Goal: Task Accomplishment & Management: Manage account settings

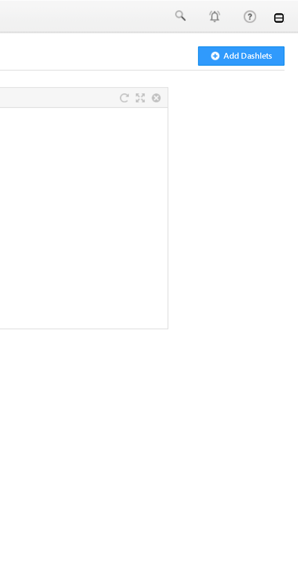
click at [290, 8] on link at bounding box center [289, 7] width 5 height 5
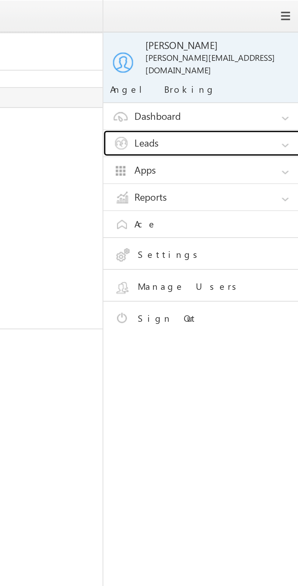
click at [235, 59] on link "Leads" at bounding box center [257, 63] width 91 height 12
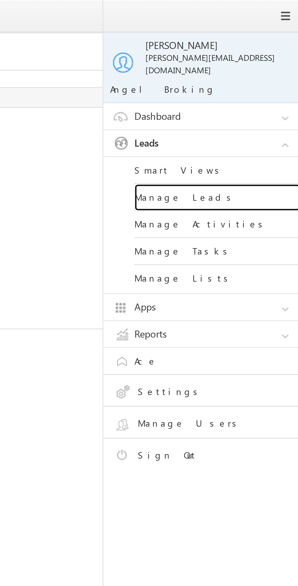
click at [239, 82] on link "Manage Leads" at bounding box center [262, 87] width 73 height 12
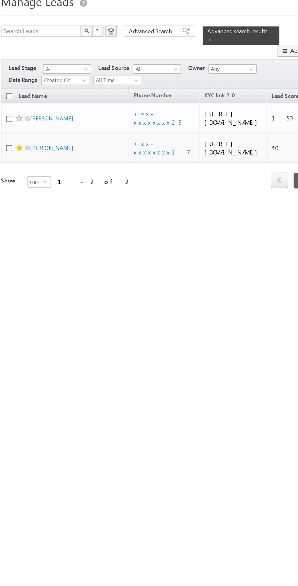
click at [73, 75] on span "All Time" at bounding box center [80, 77] width 29 height 5
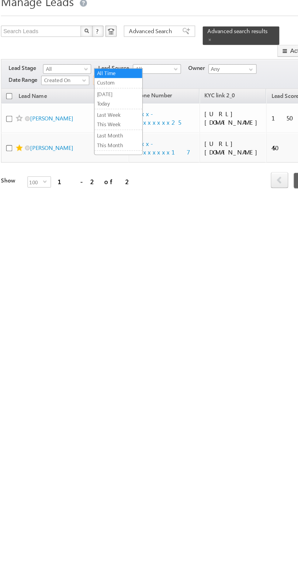
click at [72, 99] on link "Last Week" at bounding box center [81, 99] width 31 height 5
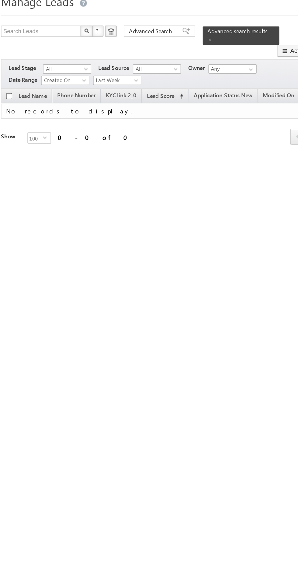
click at [142, 50] on span at bounding box center [140, 51] width 3 height 3
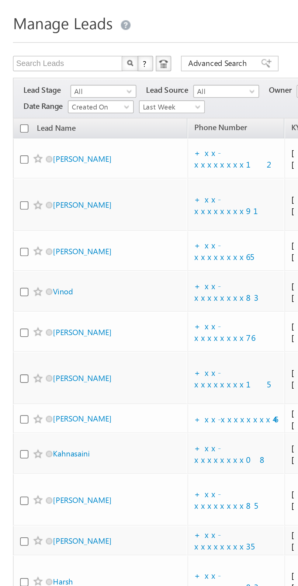
click at [82, 67] on span "Last Week" at bounding box center [80, 66] width 29 height 5
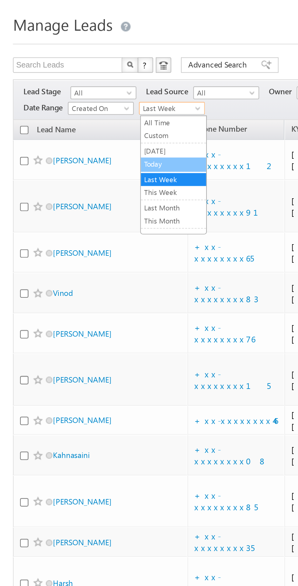
click at [81, 107] on link "This Week" at bounding box center [81, 105] width 31 height 5
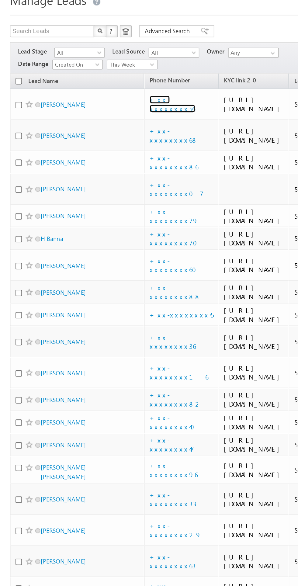
click at [104, 96] on link "+xx-xxxxxxxx56" at bounding box center [106, 90] width 28 height 11
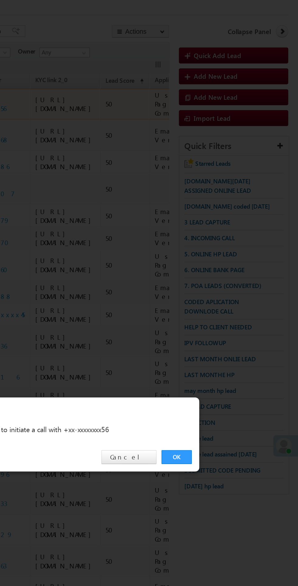
click at [224, 304] on link "OK" at bounding box center [224, 306] width 19 height 9
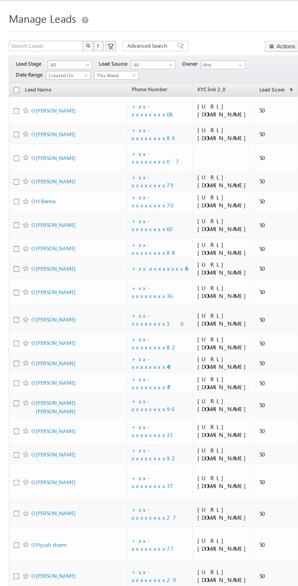
scroll to position [0, 0]
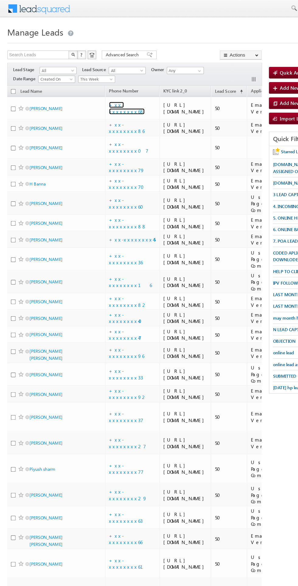
click at [114, 96] on link "+xx-xxxxxxxx68" at bounding box center [106, 90] width 30 height 11
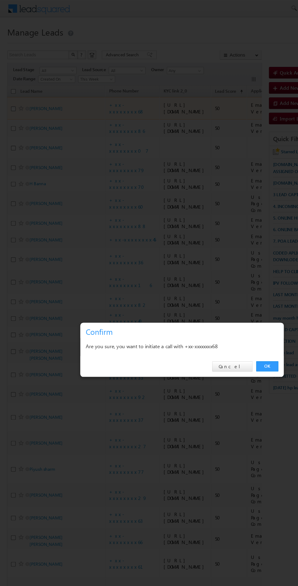
click at [224, 309] on link "OK" at bounding box center [224, 306] width 19 height 9
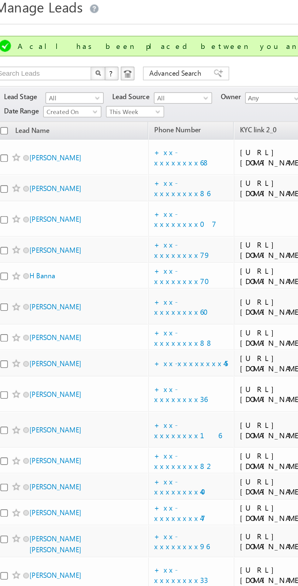
scroll to position [0, 0]
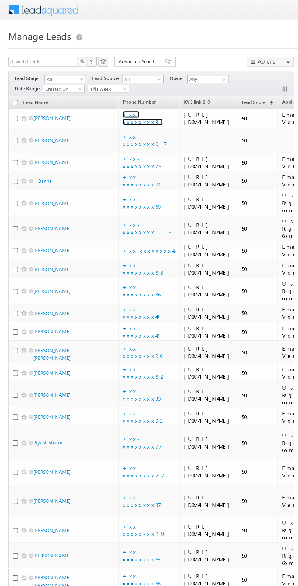
click at [114, 93] on link "+xx-xxxxxxxx86" at bounding box center [107, 88] width 30 height 11
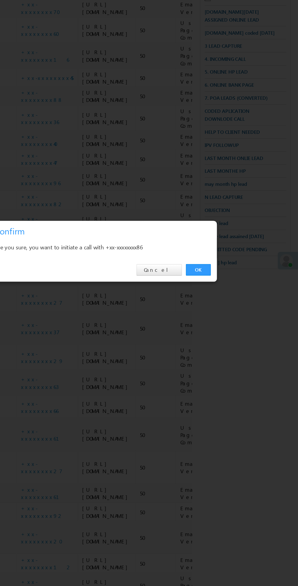
scroll to position [23, 0]
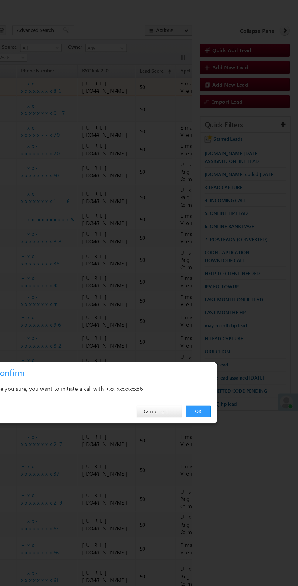
click at [222, 309] on link "OK" at bounding box center [224, 306] width 19 height 9
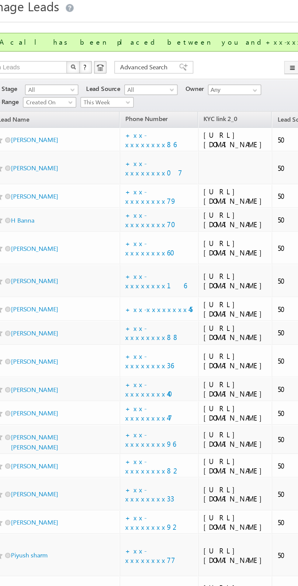
scroll to position [21, 0]
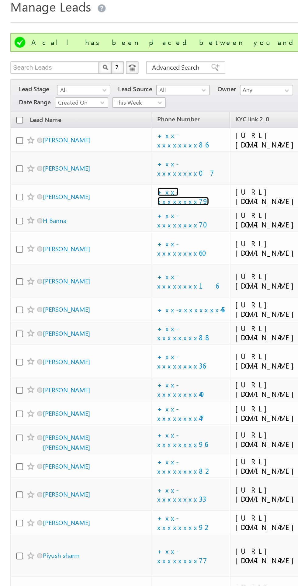
click at [111, 121] on link "+xx-xxxxxxxx79" at bounding box center [107, 115] width 30 height 11
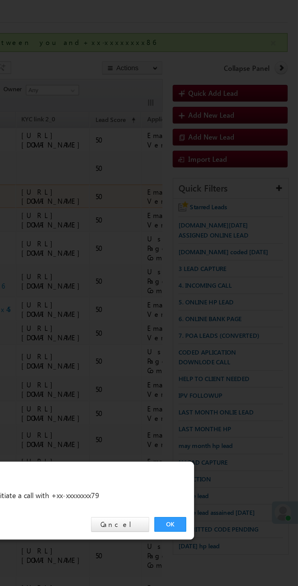
click at [217, 305] on link "OK" at bounding box center [224, 306] width 19 height 9
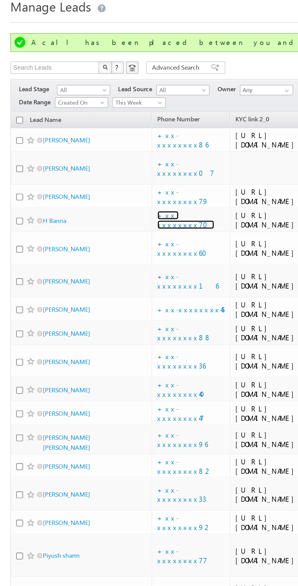
click at [109, 135] on link "+xx-xxxxxxxx70" at bounding box center [108, 129] width 33 height 11
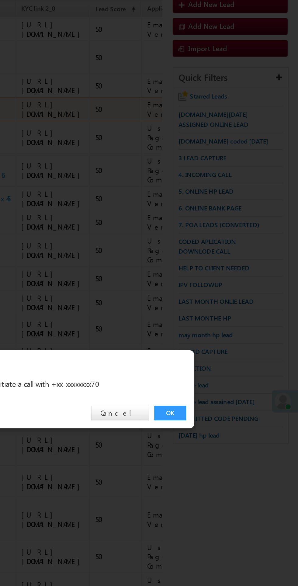
click at [215, 311] on link "OK" at bounding box center [224, 306] width 19 height 9
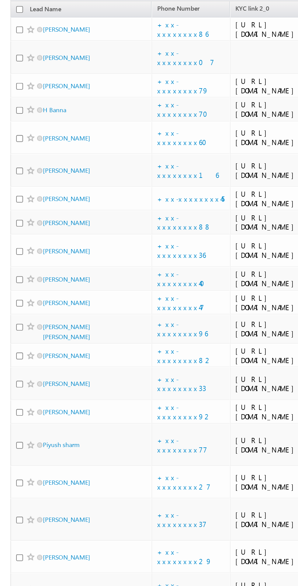
scroll to position [22, 0]
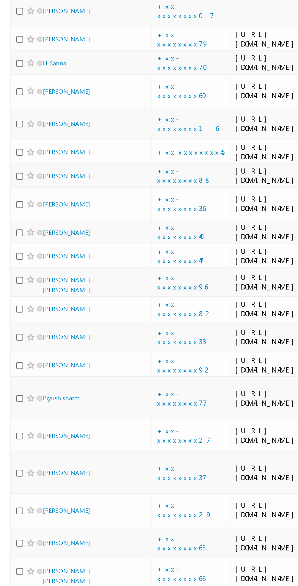
click at [7, 189] on td "[PERSON_NAME]" at bounding box center [47, 182] width 82 height 14
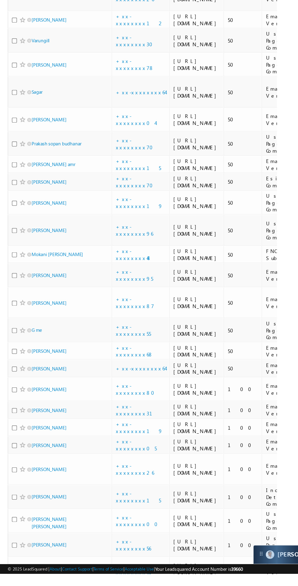
scroll to position [418, 0]
click at [109, 18] on link "+xx-xxxxxxxx63" at bounding box center [106, 12] width 28 height 11
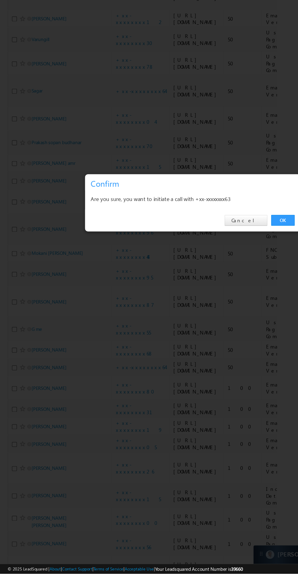
click at [224, 311] on link "OK" at bounding box center [224, 306] width 19 height 9
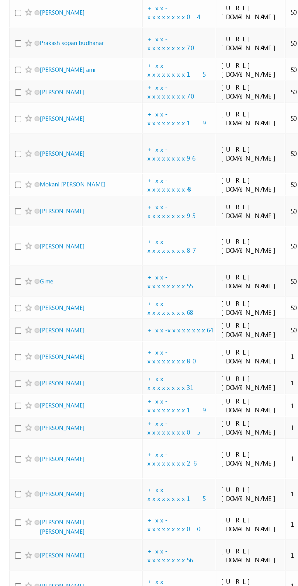
scroll to position [0, 0]
click at [108, 25] on link "+xx-xxxxxxxx27" at bounding box center [107, 19] width 31 height 11
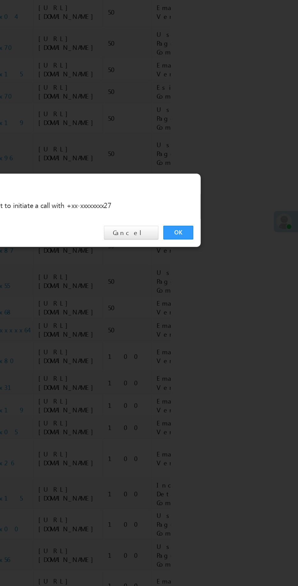
click at [222, 308] on link "OK" at bounding box center [224, 306] width 19 height 9
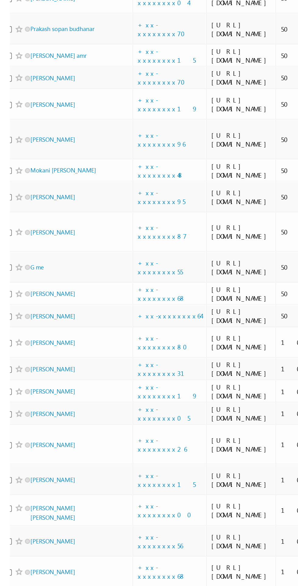
scroll to position [0, 3]
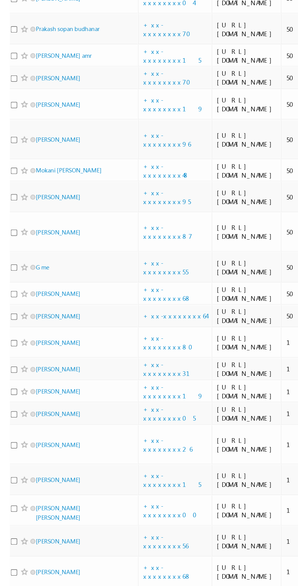
click at [106, 58] on link "+xx-xxxxxxxx92" at bounding box center [105, 52] width 32 height 11
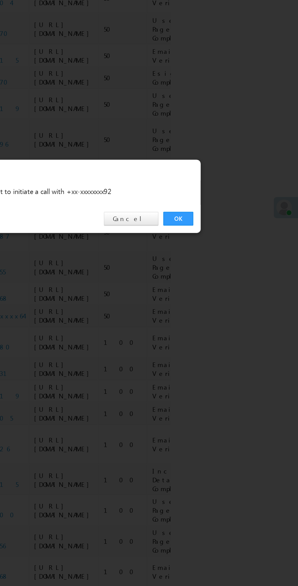
click at [219, 311] on link "OK" at bounding box center [224, 306] width 19 height 9
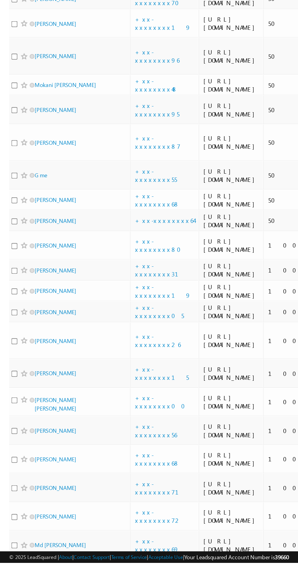
scroll to position [482, 0]
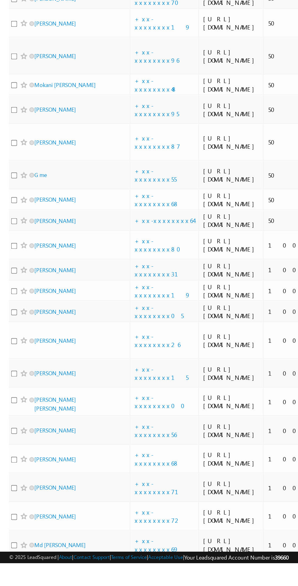
click at [105, 69] on link "+xx-xxxxxxxx20" at bounding box center [107, 63] width 35 height 11
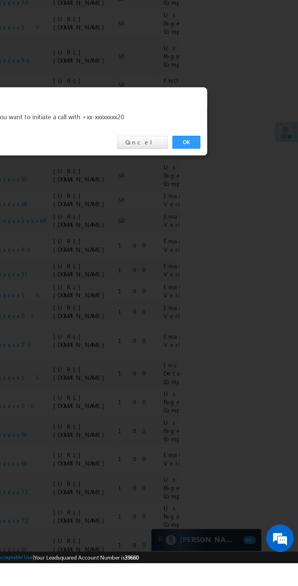
click at [217, 311] on link "OK" at bounding box center [224, 306] width 19 height 9
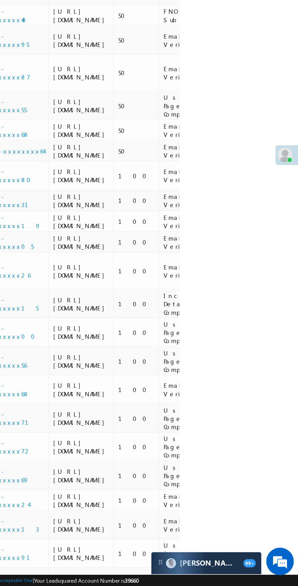
scroll to position [0, 0]
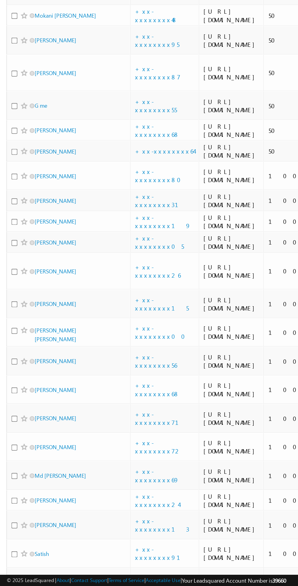
click at [112, 8] on link "+xx-xxxxxxxx20" at bounding box center [109, 2] width 35 height 11
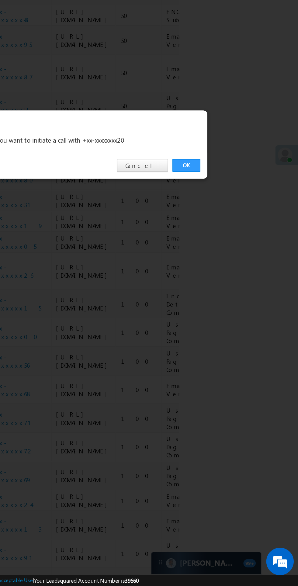
click at [224, 307] on link "OK" at bounding box center [224, 306] width 19 height 9
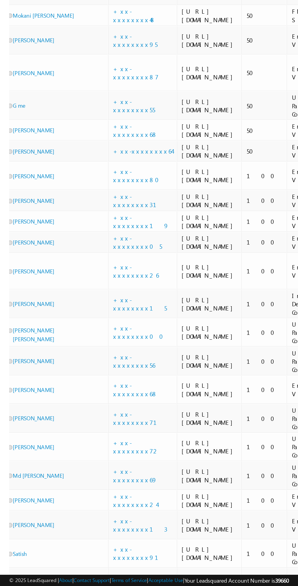
scroll to position [0, 18]
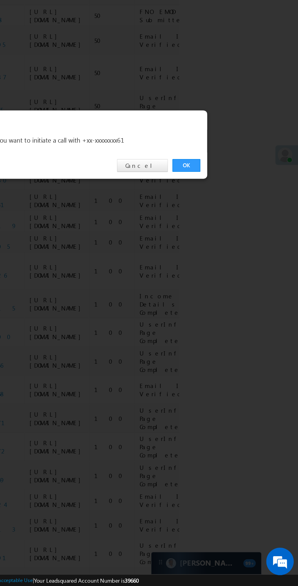
click at [223, 304] on link "OK" at bounding box center [224, 306] width 19 height 9
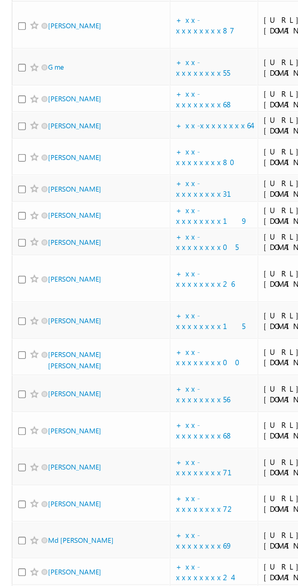
scroll to position [544, 0]
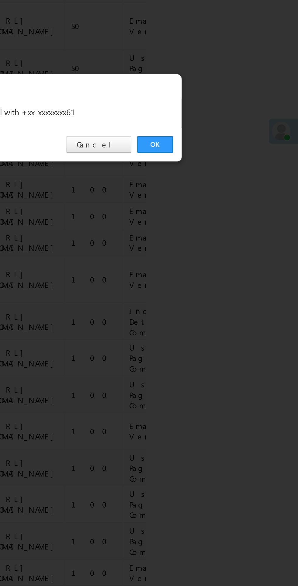
click at [225, 304] on link "OK" at bounding box center [224, 306] width 19 height 9
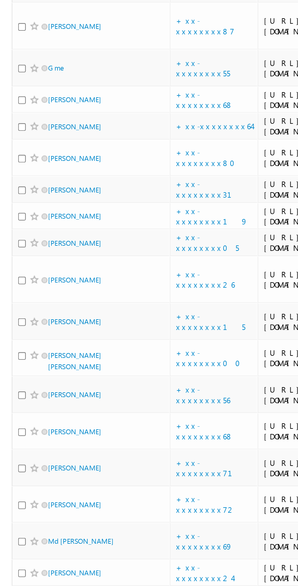
click at [81, 15] on td "Nagesh kumar" at bounding box center [47, 2] width 82 height 25
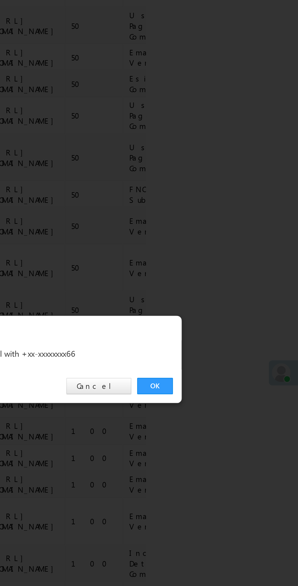
click at [222, 309] on link "OK" at bounding box center [224, 306] width 19 height 9
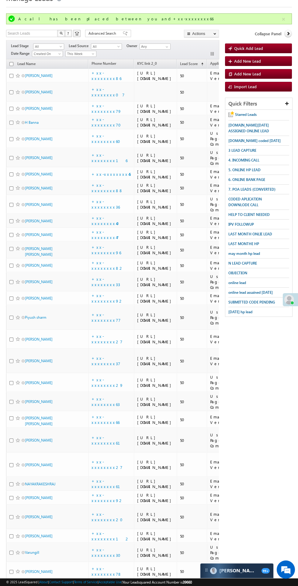
scroll to position [0, 0]
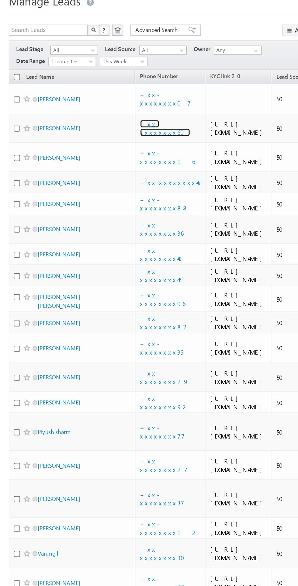
click at [111, 112] on link "+xx-xxxxxxxx60" at bounding box center [108, 109] width 33 height 11
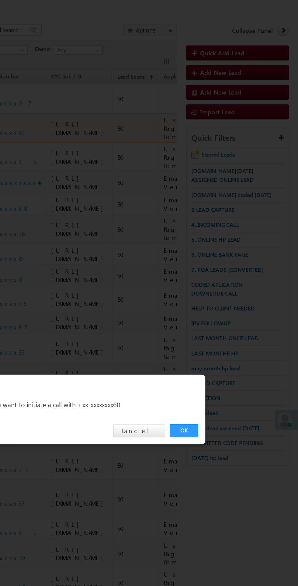
click at [226, 306] on link "OK" at bounding box center [224, 306] width 19 height 9
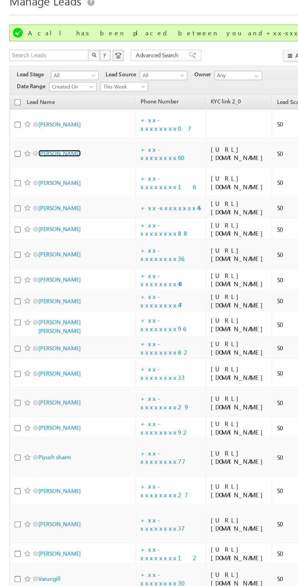
click at [41, 128] on link "[PERSON_NAME]" at bounding box center [39, 126] width 28 height 5
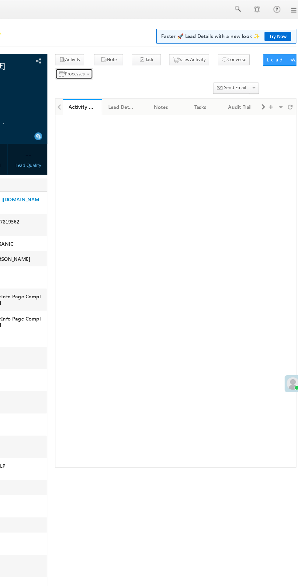
click at [115, 60] on span "Processes" at bounding box center [119, 57] width 16 height 5
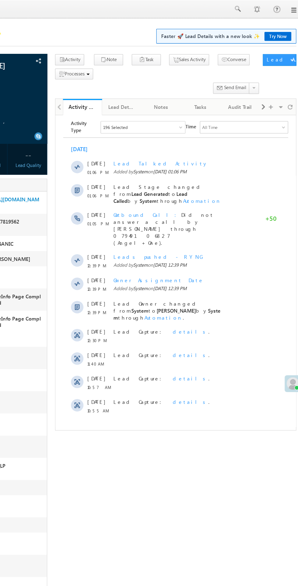
click at [0, 0] on span "Not Eligible" at bounding box center [0, 0] width 0 height 0
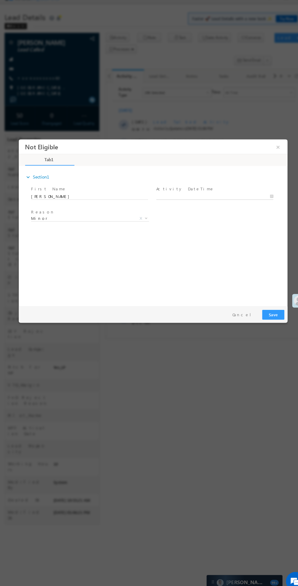
click at [193, 192] on body "Not Eligible ×" at bounding box center [148, 218] width 259 height 158
type input "08/27/25 5:38 PM"
click at [256, 307] on button "Save" at bounding box center [263, 307] width 21 height 9
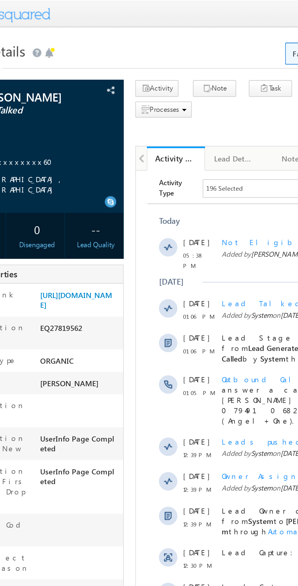
click at [95, 140] on div "Lead Properties" at bounding box center [51, 145] width 91 height 10
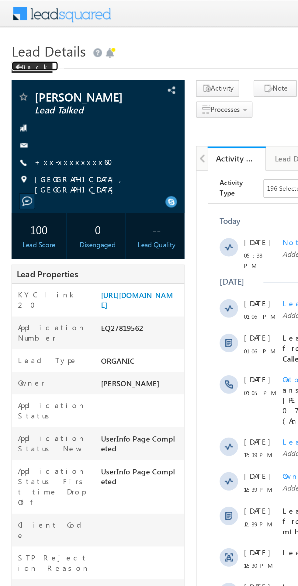
click at [11, 37] on span at bounding box center [10, 35] width 4 height 3
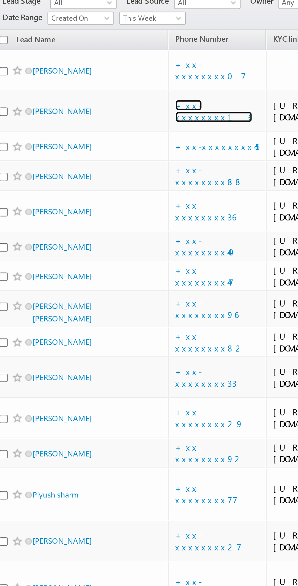
click at [107, 114] on link "+xx-xxxxxxxx16" at bounding box center [110, 109] width 36 height 11
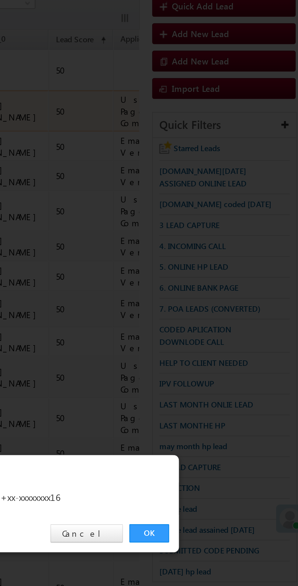
click at [228, 307] on link "OK" at bounding box center [224, 306] width 19 height 9
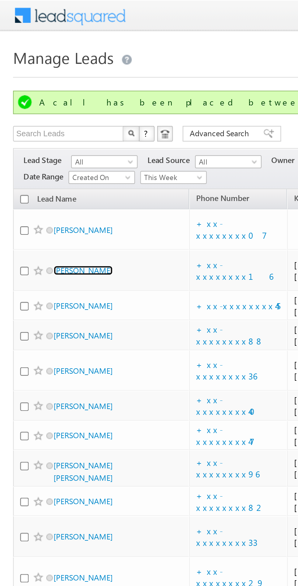
click at [39, 128] on link "[PERSON_NAME]" at bounding box center [39, 126] width 28 height 5
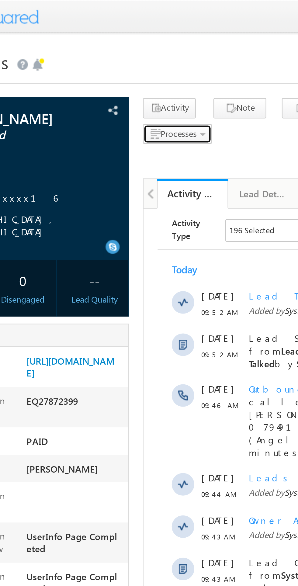
click at [120, 58] on span "Processes" at bounding box center [119, 57] width 16 height 5
click at [120, 59] on span "Processes" at bounding box center [119, 57] width 16 height 5
click at [158, 58] on div "Activity Note Task Sales Activity Converse Processes Call me later" at bounding box center [183, 53] width 160 height 22
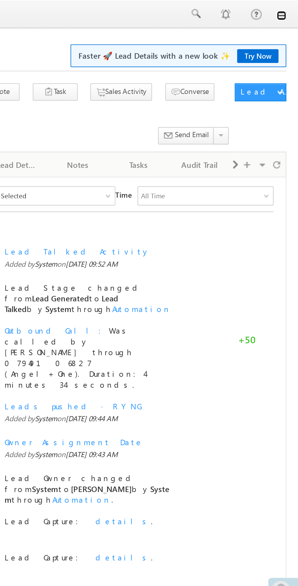
click at [291, 8] on link at bounding box center [289, 7] width 5 height 5
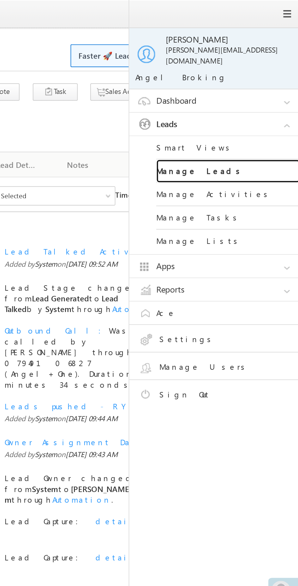
click at [248, 82] on link "Manage Leads" at bounding box center [262, 87] width 73 height 12
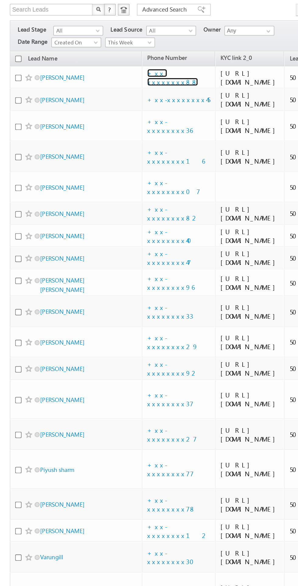
click at [111, 93] on link "+xx-xxxxxxxx88" at bounding box center [108, 88] width 32 height 11
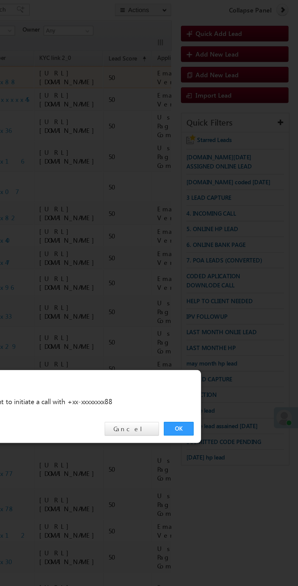
click at [224, 305] on link "OK" at bounding box center [224, 306] width 19 height 9
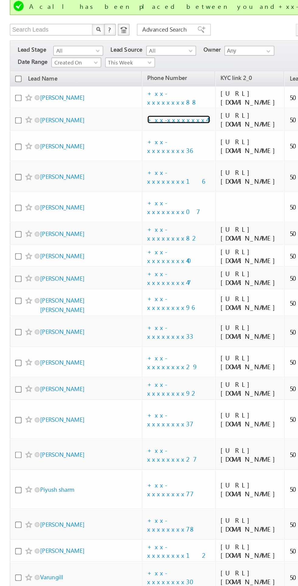
click at [0, 0] on link "+xx-xxxxxxxx45" at bounding box center [0, 0] width 0 height 0
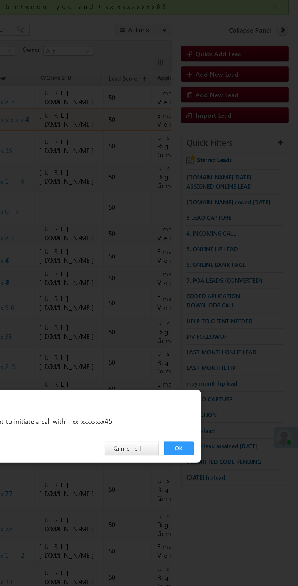
click at [224, 307] on link "OK" at bounding box center [224, 306] width 19 height 9
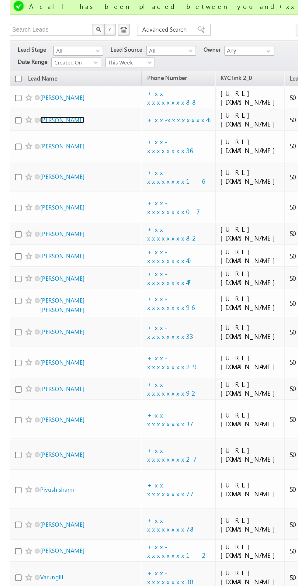
click at [0, 0] on link "Sutapa Giri" at bounding box center [0, 0] width 0 height 0
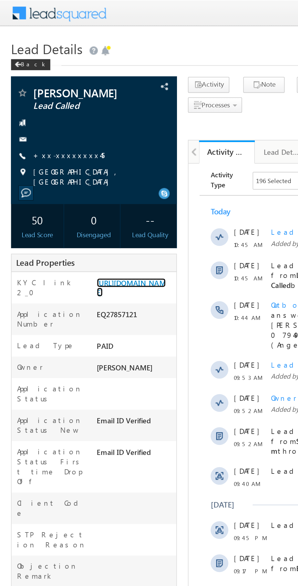
click at [75, 162] on link "[URL][DOMAIN_NAME]" at bounding box center [72, 158] width 38 height 10
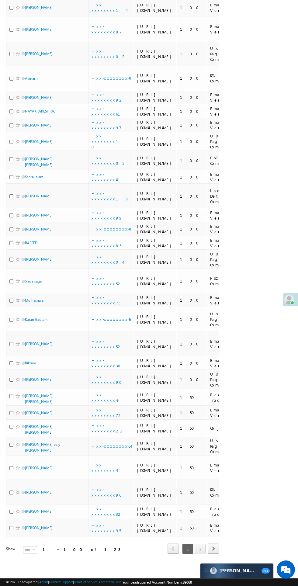
scroll to position [3020, 0]
click at [40, 495] on link "[PERSON_NAME]" at bounding box center [39, 492] width 28 height 5
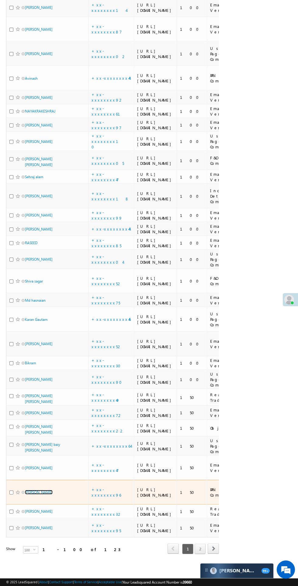
scroll to position [0, 0]
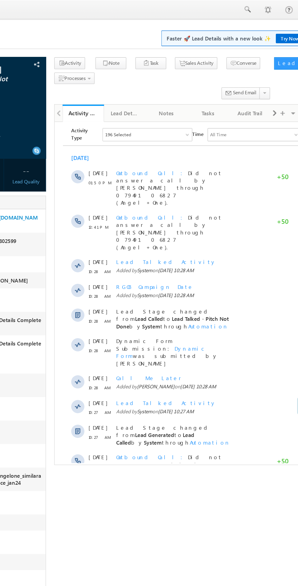
click at [142, 401] on span "Show More" at bounding box center [151, 407] width 32 height 12
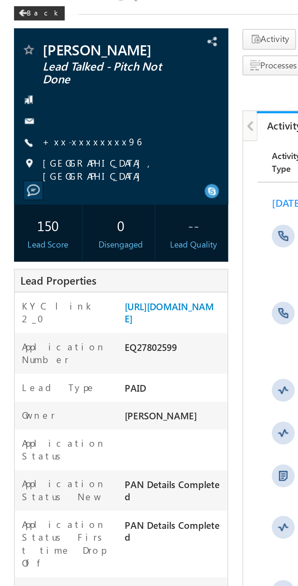
click at [43, 88] on link "+xx-xxxxxxxx96" at bounding box center [39, 90] width 42 height 5
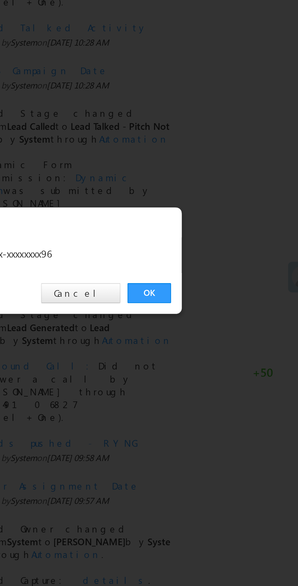
click at [227, 307] on link "OK" at bounding box center [224, 306] width 19 height 9
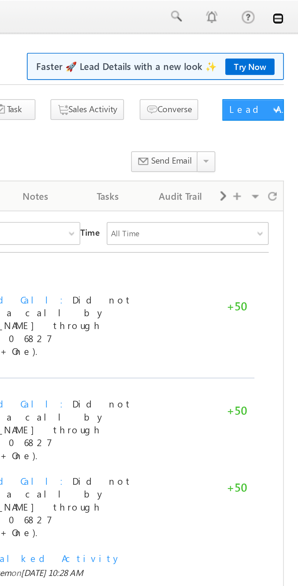
click at [291, 9] on link at bounding box center [289, 7] width 5 height 5
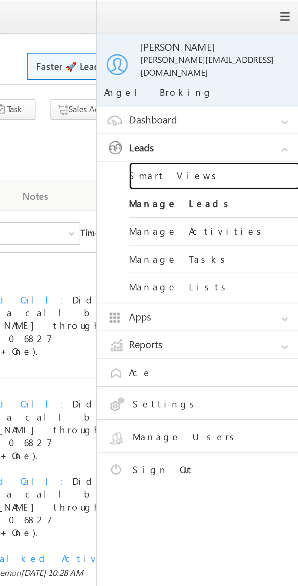
click at [246, 71] on link "Smart Views" at bounding box center [262, 75] width 73 height 12
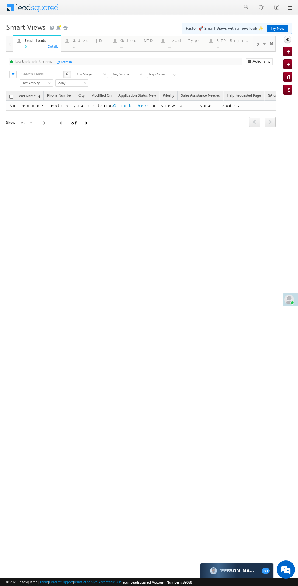
click at [82, 40] on div "Coded [DATE]" at bounding box center [89, 40] width 33 height 5
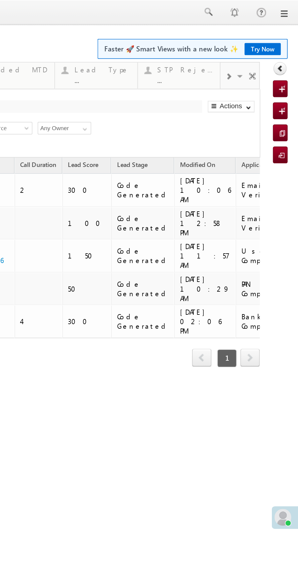
scroll to position [0, 5]
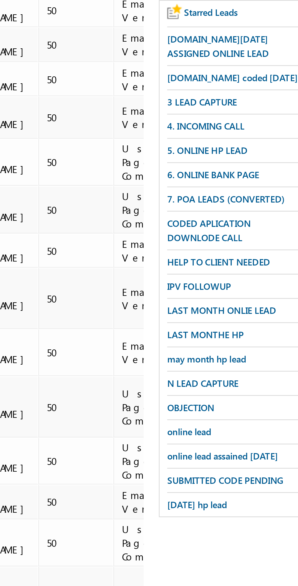
click at [245, 162] on span "3 LEAD CAPTURE" at bounding box center [243, 163] width 28 height 5
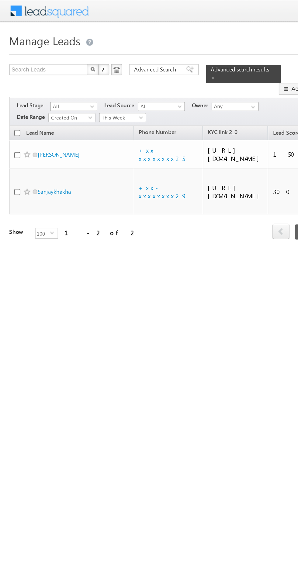
click at [85, 75] on span "This Week" at bounding box center [80, 77] width 29 height 5
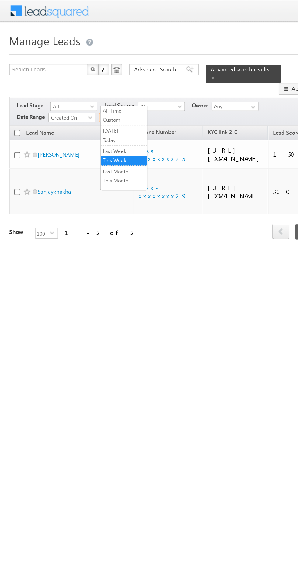
click at [89, 73] on link "All Time" at bounding box center [81, 72] width 31 height 5
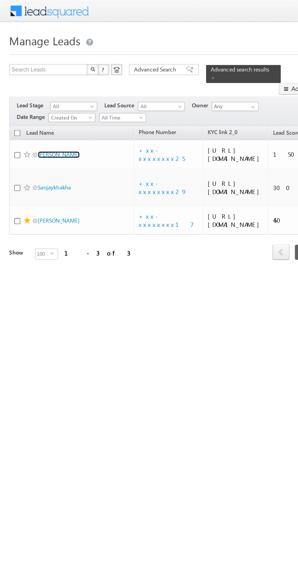
click at [39, 100] on link "[PERSON_NAME]" at bounding box center [39, 102] width 28 height 5
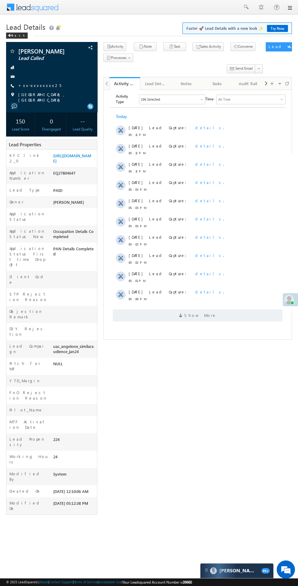
click at [199, 315] on span "Show More" at bounding box center [200, 315] width 32 height 12
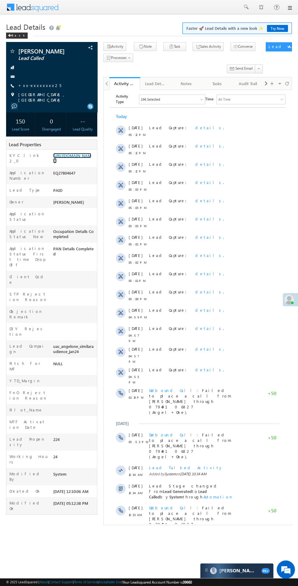
click at [72, 162] on link "https://angelbroking1-pk3em7sa.customui-test.leadsquared.com?leadId=134fc0fa-1f…" at bounding box center [72, 158] width 38 height 10
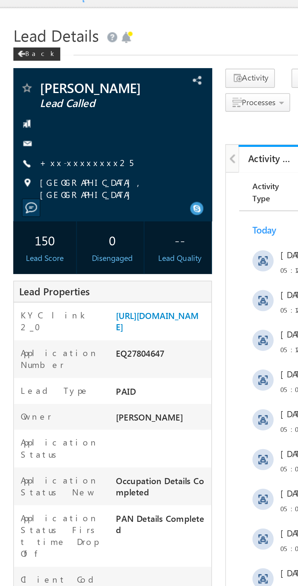
click at [38, 87] on link "+xx-xxxxxxxx25" at bounding box center [39, 85] width 43 height 5
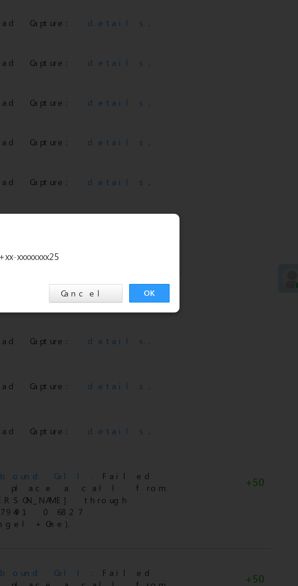
click at [230, 309] on link "OK" at bounding box center [224, 306] width 19 height 9
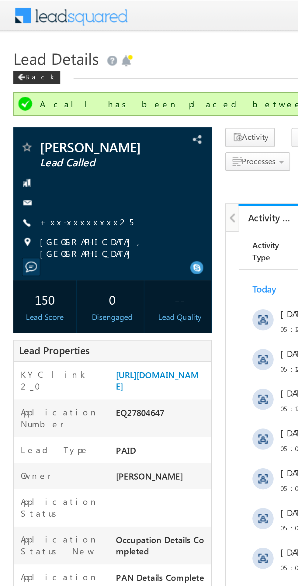
click at [0, 0] on link "+xx-xxxxxxxx25" at bounding box center [0, 0] width 0 height 0
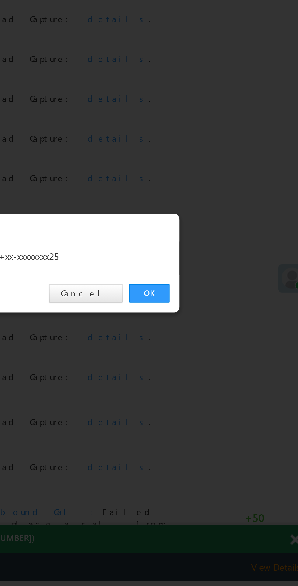
click at [223, 309] on link "OK" at bounding box center [224, 306] width 19 height 9
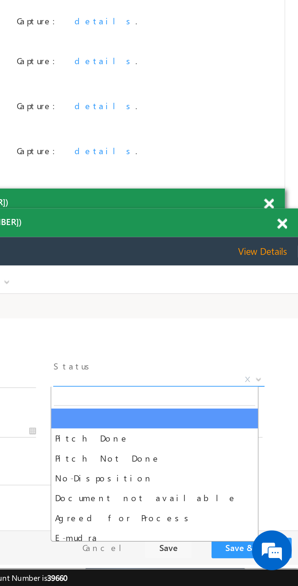
select select "Pitch Not Done"
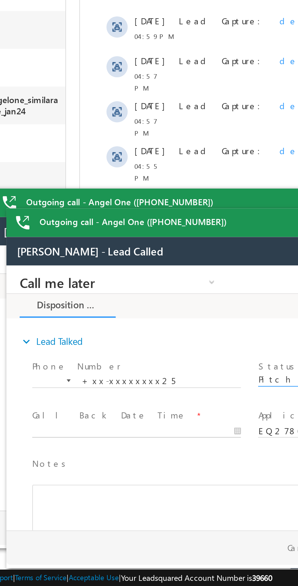
click at [49, 343] on body "Call me later Cross Sell Customer Drop-off reasons Language Barrier Not Interes…" at bounding box center [120, 326] width 228 height 122
type input "08/27/25 5:56 PM"
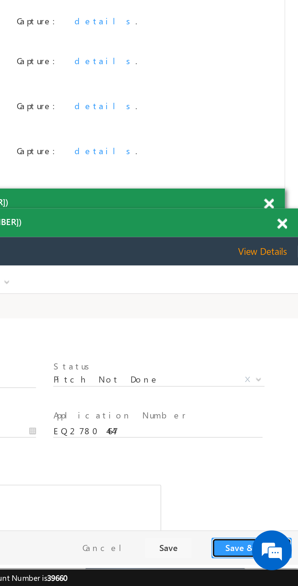
click at [3, 398] on button "Save & Close" at bounding box center [8, 394] width 37 height 9
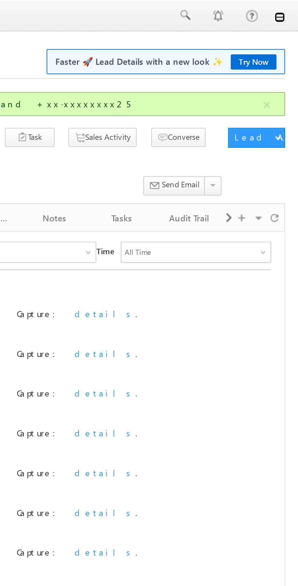
click at [291, 9] on link at bounding box center [289, 7] width 5 height 5
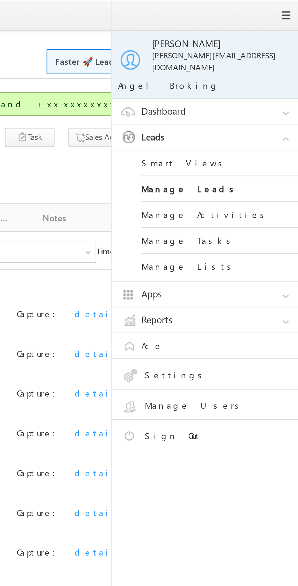
click at [245, 82] on link "Manage Leads" at bounding box center [262, 87] width 73 height 12
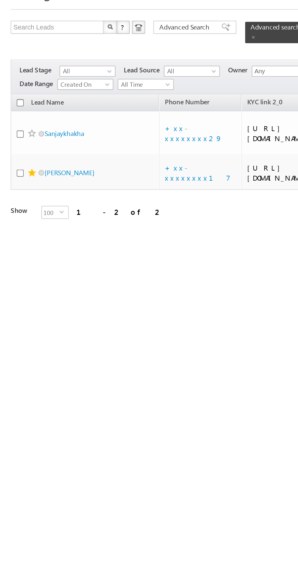
click at [79, 75] on span "All Time" at bounding box center [80, 77] width 29 height 5
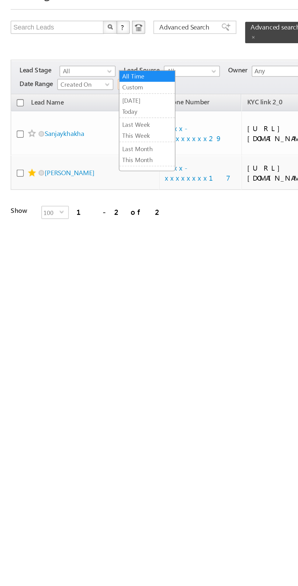
click at [72, 93] on link "Today" at bounding box center [81, 92] width 31 height 5
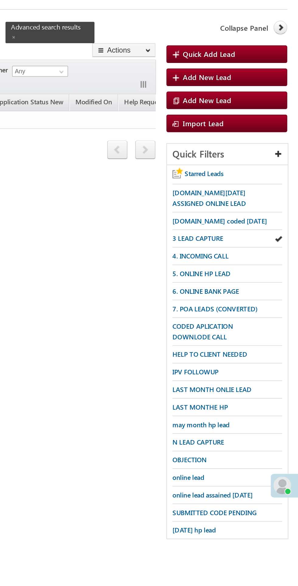
click at [176, 64] on div "Filters Lead Stage All All Lead Source All All Owner Any Any Date Range Go [DAT…" at bounding box center [112, 73] width 213 height 19
click at [142, 50] on span at bounding box center [140, 51] width 3 height 3
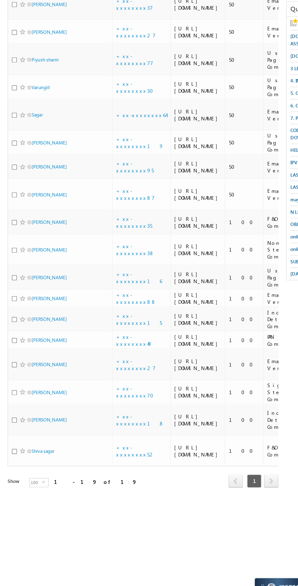
scroll to position [171, 0]
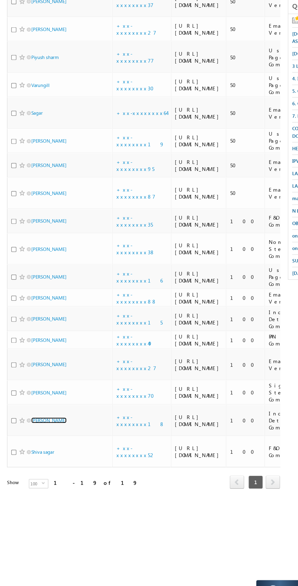
click at [31, 442] on link "[PERSON_NAME]" at bounding box center [39, 439] width 28 height 5
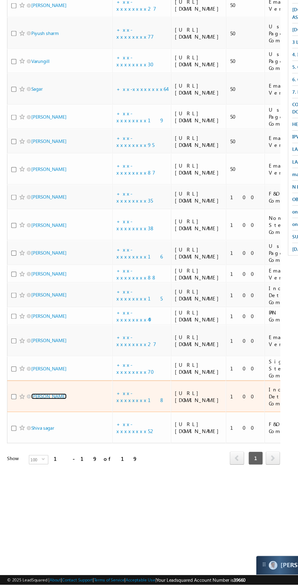
scroll to position [193, 0]
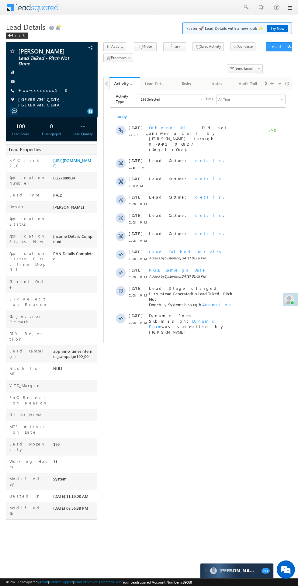
click at [182, 326] on div "Activity Type 196 Selected Select All Sales Activities 1 Sales Activity Email A…" at bounding box center [198, 224] width 176 height 266
click at [184, 346] on span at bounding box center [181, 349] width 5 height 6
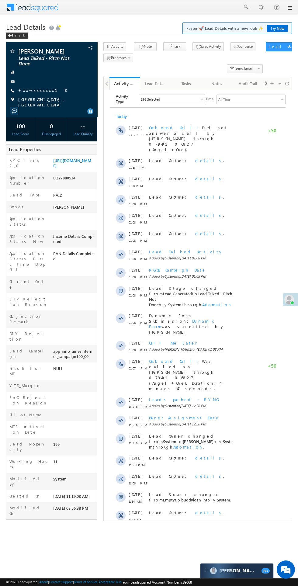
click at [179, 548] on span "Show More" at bounding box center [198, 554] width 170 height 12
click at [220, 358] on span "Outbound Call Was called by [PERSON_NAME] through 07949106827 (Angel+One). Dura…" at bounding box center [184, 374] width 71 height 33
click at [255, 364] on link at bounding box center [254, 367] width 7 height 6
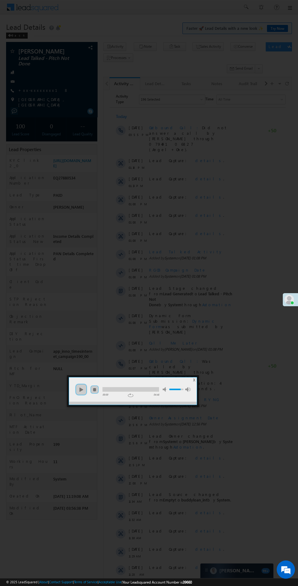
click at [37, 372] on div at bounding box center [149, 293] width 298 height 586
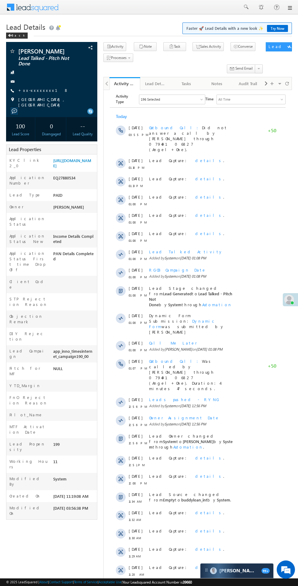
click at [66, 424] on div at bounding box center [74, 428] width 45 height 9
click at [242, 364] on link at bounding box center [242, 367] width 7 height 6
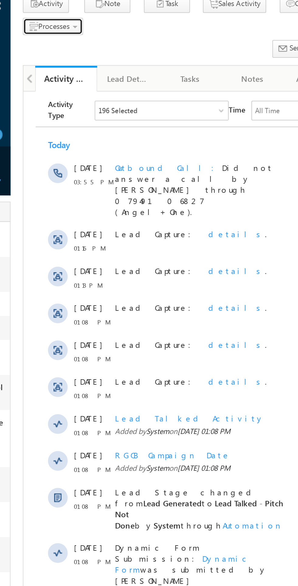
click at [124, 57] on span "Processes" at bounding box center [119, 57] width 16 height 5
click at [0, 0] on span "Call me later" at bounding box center [0, 0] width 0 height 0
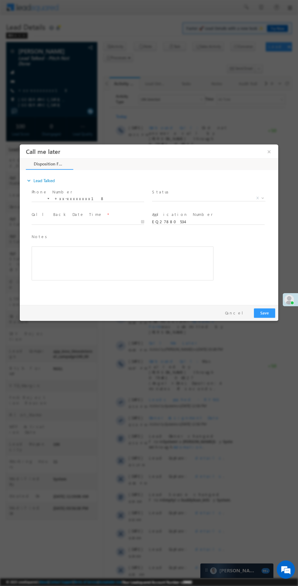
click at [197, 198] on span "X" at bounding box center [208, 198] width 113 height 6
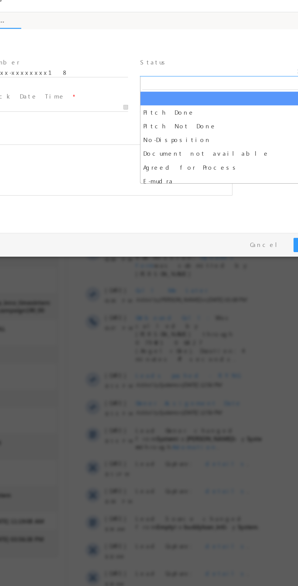
click at [165, 157] on button "Cancel" at bounding box center [157, 159] width 32 height 9
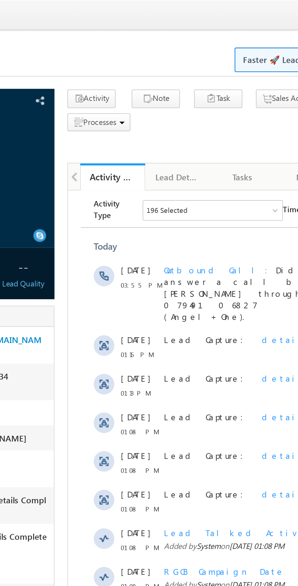
click at [122, 57] on span "Processes" at bounding box center [119, 57] width 16 height 5
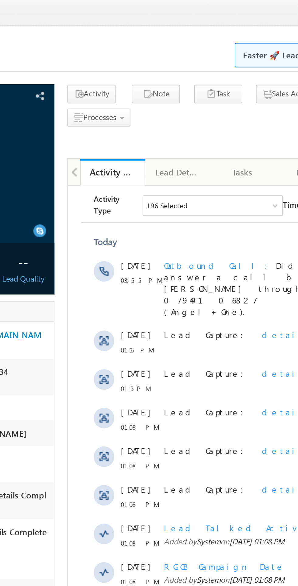
click at [0, 0] on span "Not Interested" at bounding box center [0, 0] width 0 height 0
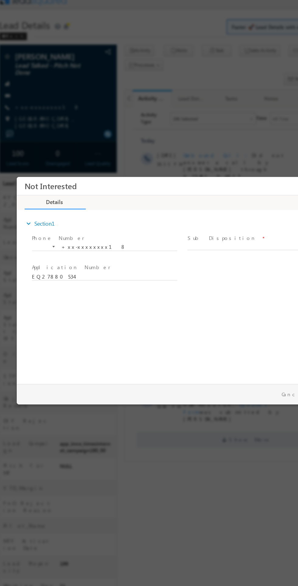
click at [191, 228] on span "X" at bounding box center [205, 231] width 113 height 6
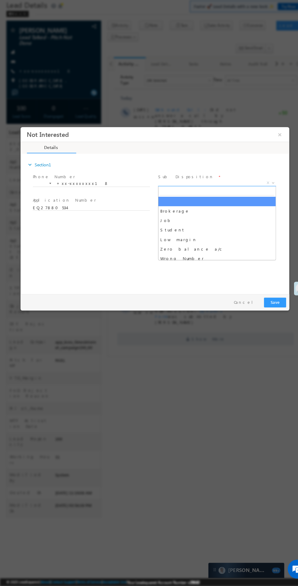
click at [206, 189] on input "search" at bounding box center [209, 189] width 110 height 8
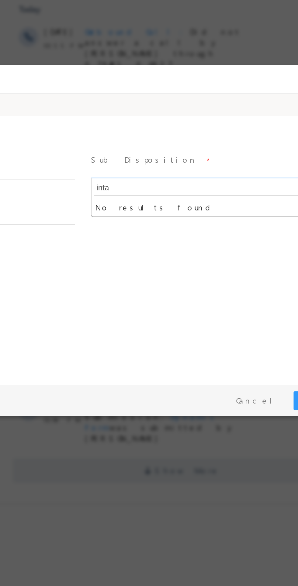
type input "int"
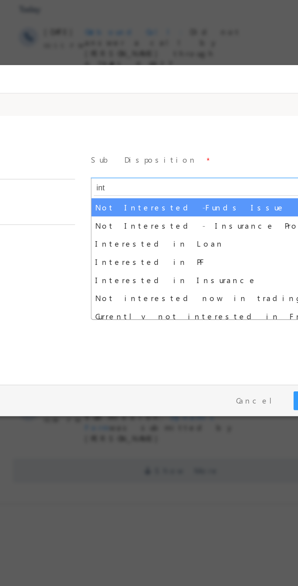
select select "Interested in Loan"
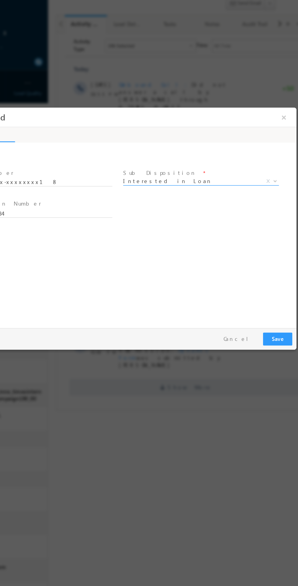
click at [183, 281] on div "Pay & Save Save Cancel" at bounding box center [73, 276] width 262 height 16
click at [185, 274] on button "Save" at bounding box center [186, 275] width 21 height 9
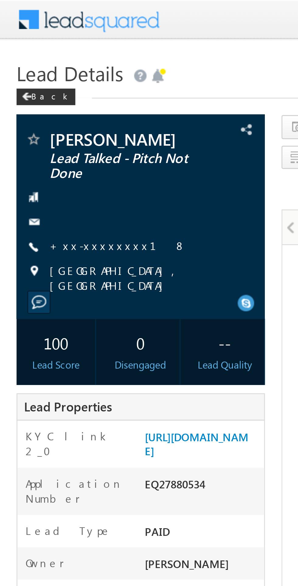
click at [38, 93] on link "+xx-xxxxxxxx18" at bounding box center [43, 90] width 50 height 5
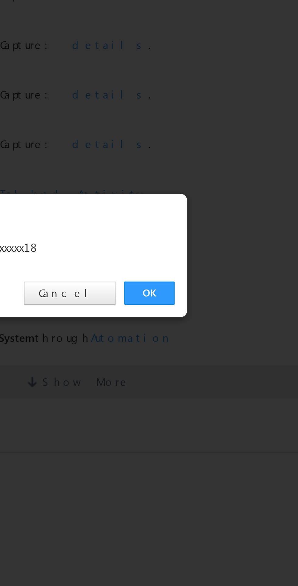
click at [223, 308] on link "OK" at bounding box center [224, 306] width 19 height 9
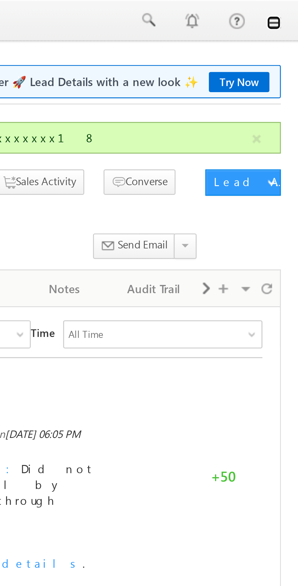
click at [290, 9] on link at bounding box center [289, 7] width 5 height 5
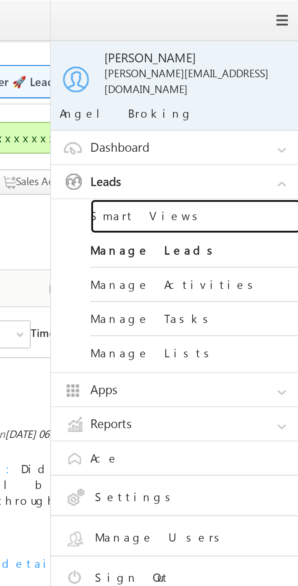
click at [236, 72] on link "Smart Views" at bounding box center [262, 75] width 73 height 12
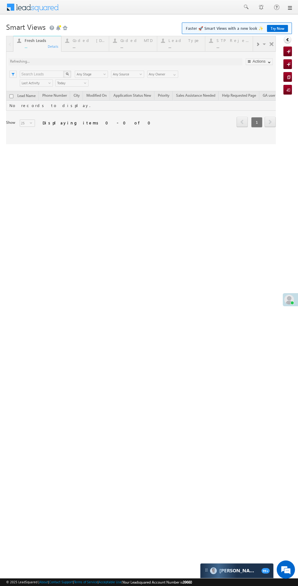
click at [90, 40] on div at bounding box center [141, 90] width 270 height 108
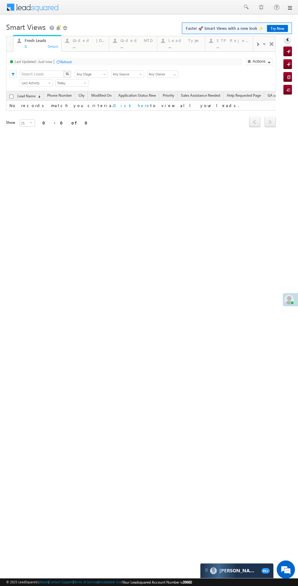
click at [91, 48] on div "..." at bounding box center [89, 46] width 33 height 5
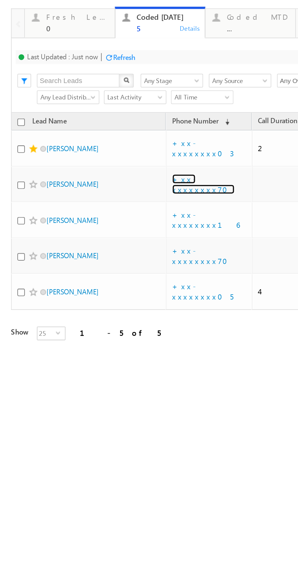
click at [114, 65] on link "+xx-xxxxxxxx70" at bounding box center [107, 70] width 33 height 11
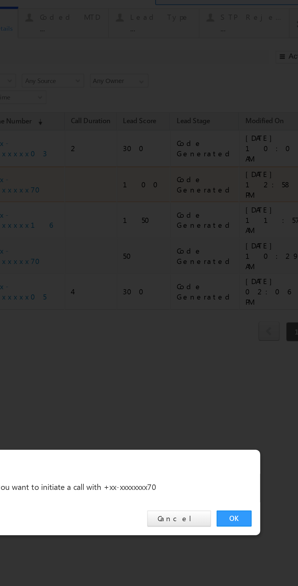
click at [41, 247] on link "OK" at bounding box center [36, 247] width 19 height 9
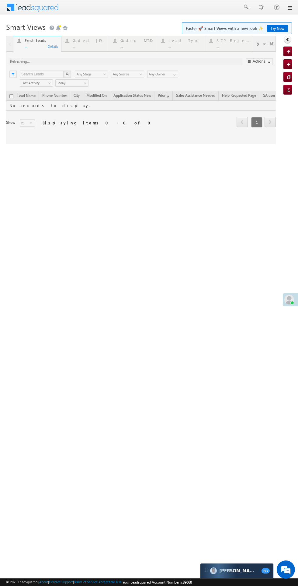
click at [84, 46] on div "..." at bounding box center [89, 46] width 33 height 5
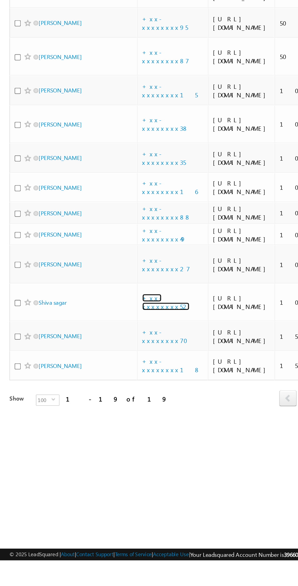
click at [110, 425] on link "+xx-xxxxxxxx52" at bounding box center [107, 420] width 30 height 11
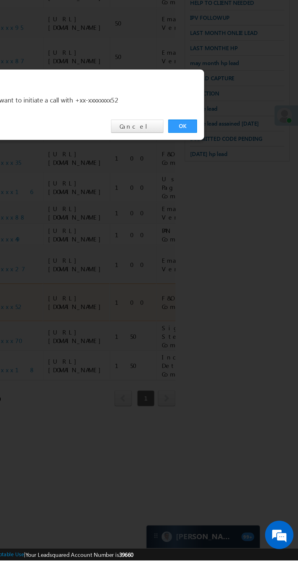
click at [221, 311] on link "OK" at bounding box center [224, 306] width 19 height 9
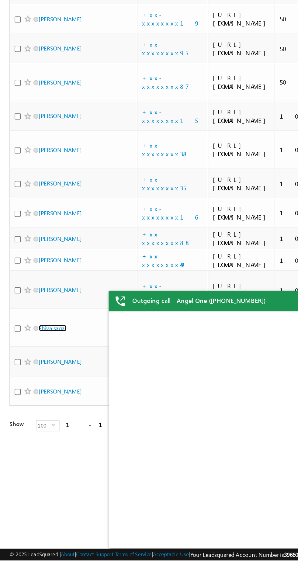
click at [40, 439] on link "Shiva sagar" at bounding box center [34, 437] width 18 height 5
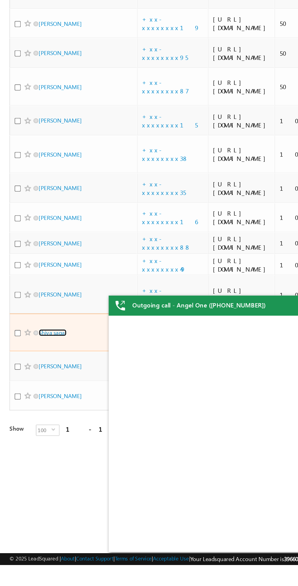
scroll to position [227, 0]
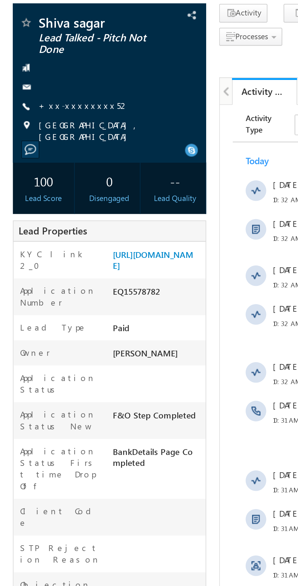
click at [36, 90] on link "+xx-xxxxxxxx52" at bounding box center [39, 90] width 43 height 5
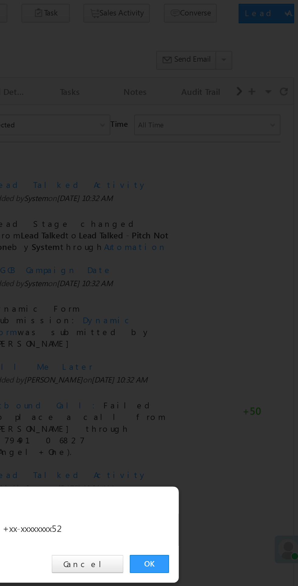
click at [224, 304] on link "OK" at bounding box center [224, 306] width 19 height 9
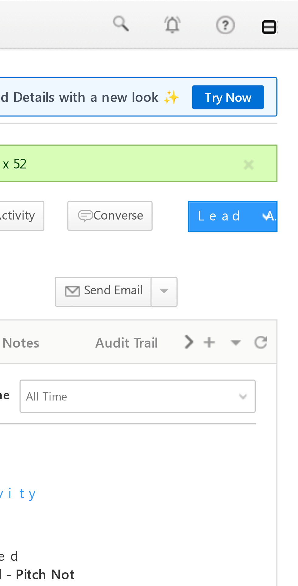
click at [291, 7] on link at bounding box center [289, 7] width 5 height 5
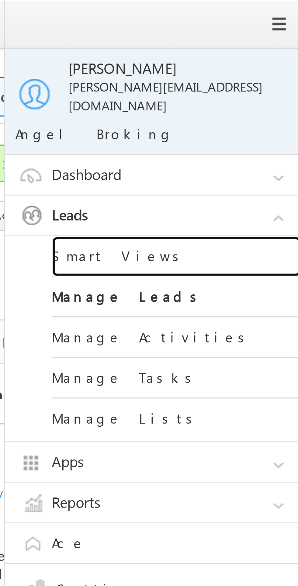
click at [247, 70] on link "Smart Views" at bounding box center [262, 75] width 73 height 12
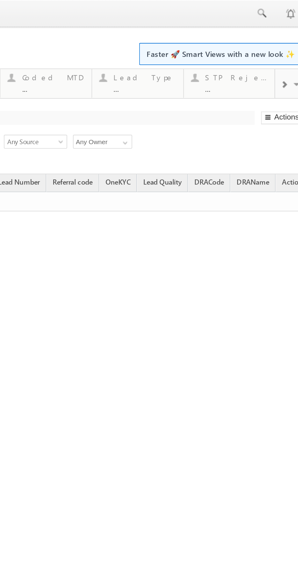
scroll to position [0, 323]
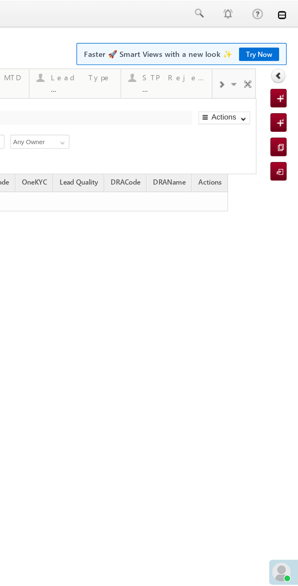
click at [20, 10] on link at bounding box center [18, 7] width 5 height 5
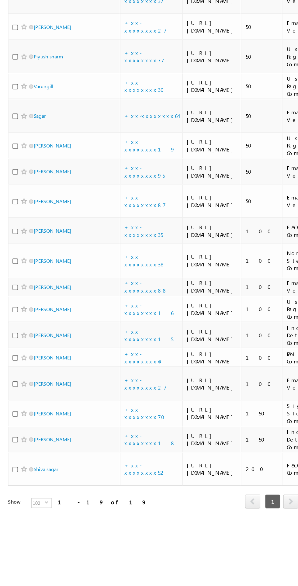
scroll to position [171, 0]
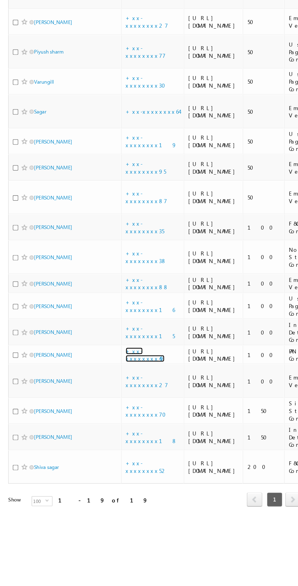
click at [106, 382] on link "+xx-xxxxxxxx49" at bounding box center [106, 376] width 28 height 11
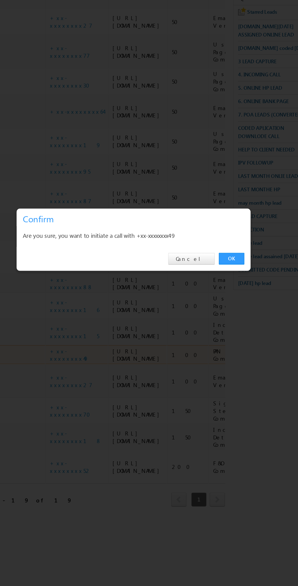
click at [224, 316] on div "OK Cancel" at bounding box center [152, 306] width 170 height 17
click at [224, 311] on link "OK" at bounding box center [224, 306] width 19 height 9
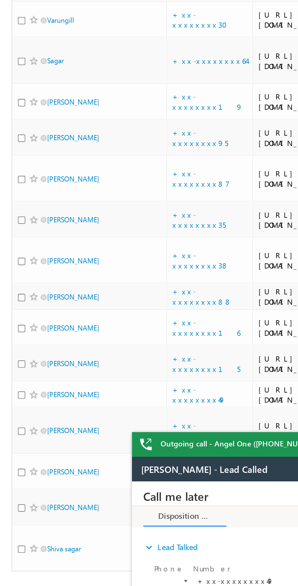
scroll to position [187, 0]
click at [110, 316] on link "+xx-xxxxxxxx38" at bounding box center [107, 321] width 30 height 11
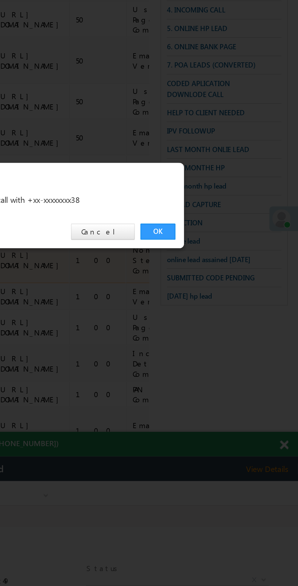
click at [223, 306] on link "OK" at bounding box center [224, 306] width 19 height 9
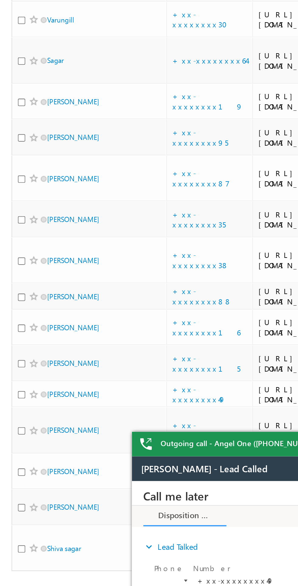
scroll to position [0, 0]
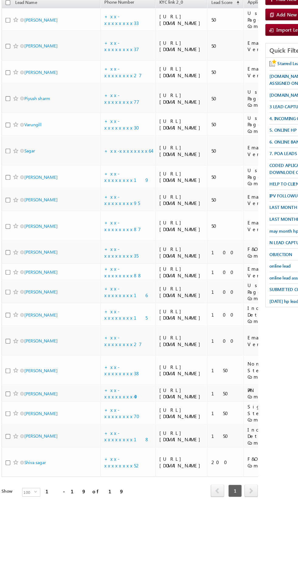
scroll to position [2, 0]
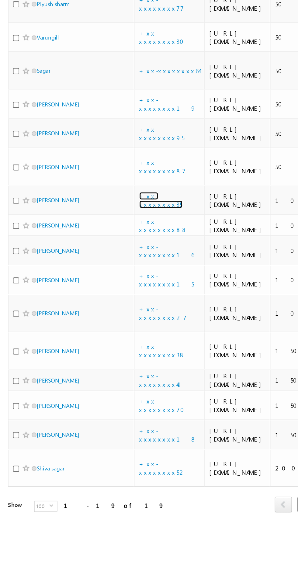
click at [105, 289] on link "+xx-xxxxxxxx35" at bounding box center [106, 283] width 28 height 11
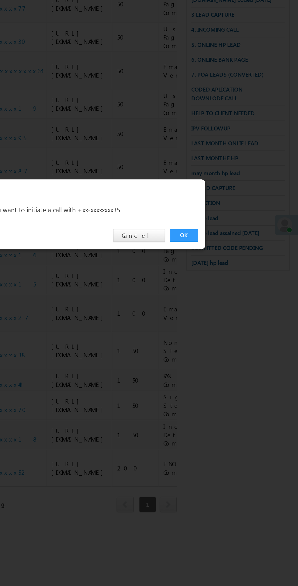
click at [223, 307] on link "OK" at bounding box center [224, 306] width 19 height 9
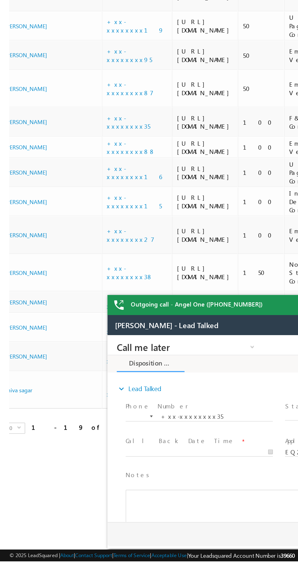
scroll to position [0, 0]
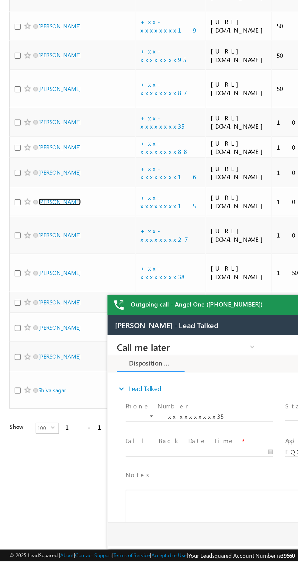
click at [40, 354] on link "Anurag yadav" at bounding box center [39, 352] width 28 height 5
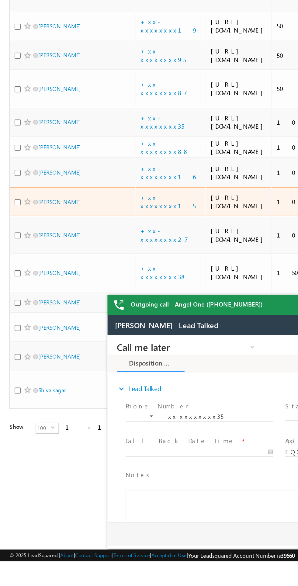
scroll to position [204, 0]
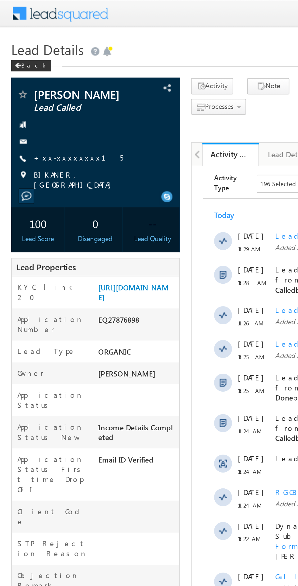
click at [40, 86] on link "+xx-xxxxxxxx15" at bounding box center [42, 85] width 48 height 5
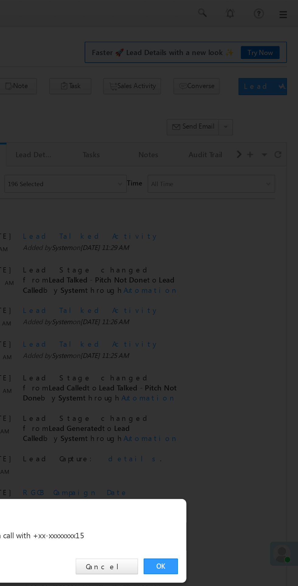
click at [222, 306] on link "OK" at bounding box center [224, 306] width 19 height 9
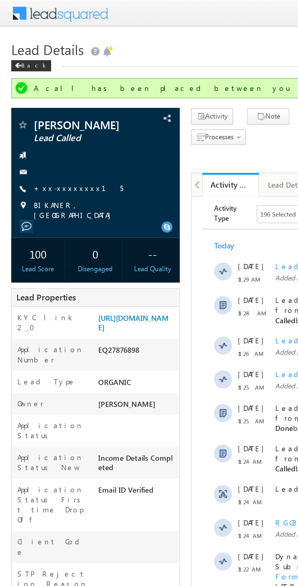
click at [247, 327] on div "Lead Stage changed from Lead Generated to Lead Called by System through Automat…" at bounding box center [279, 338] width 85 height 22
click at [0, 0] on link "+xx-xxxxxxxx15" at bounding box center [0, 0] width 0 height 0
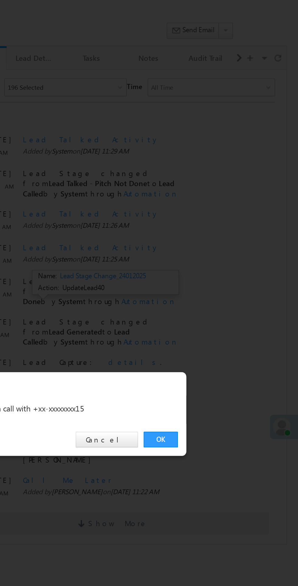
click at [231, 311] on link "OK" at bounding box center [224, 306] width 19 height 9
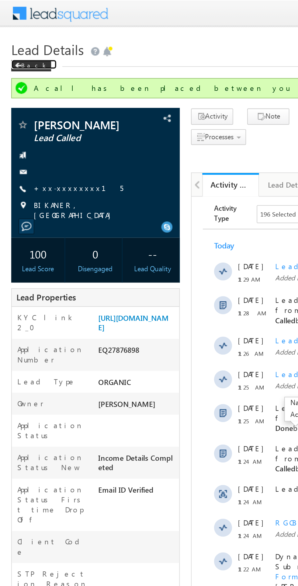
click at [19, 36] on div "Back" at bounding box center [17, 36] width 22 height 6
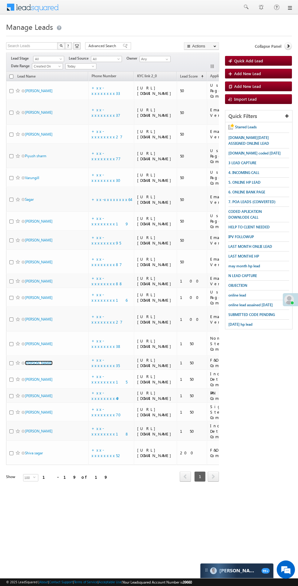
click at [32, 365] on link "[PERSON_NAME]" at bounding box center [39, 363] width 28 height 5
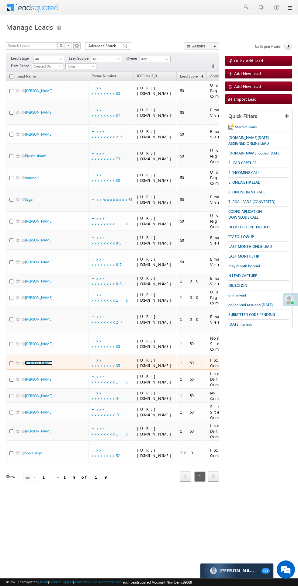
scroll to position [213, 0]
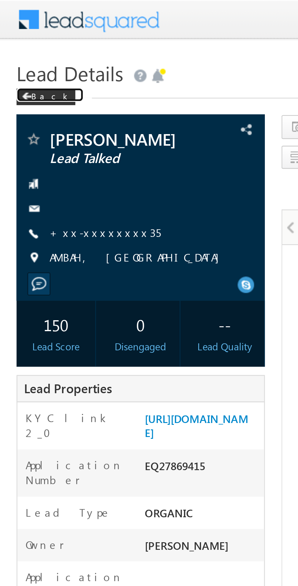
click at [9, 35] on span at bounding box center [10, 35] width 4 height 3
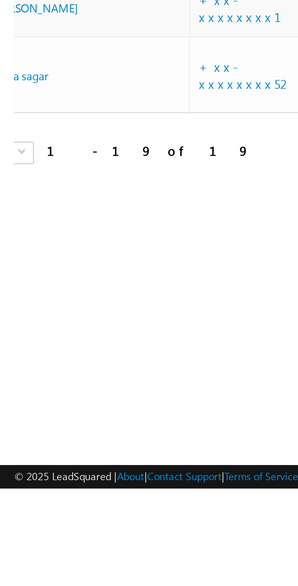
scroll to position [0, 26]
click at [3, 499] on body "Menu [PERSON_NAME] [PERSON_NAME] @ange lbrok ing.c om" at bounding box center [149, 249] width 298 height 499
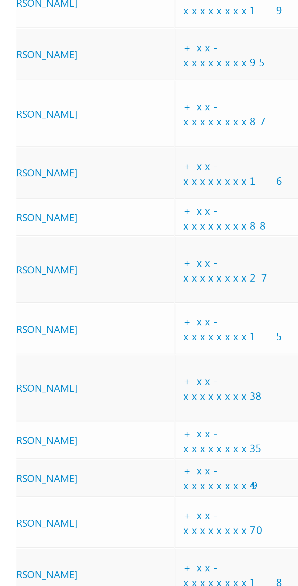
scroll to position [0, 0]
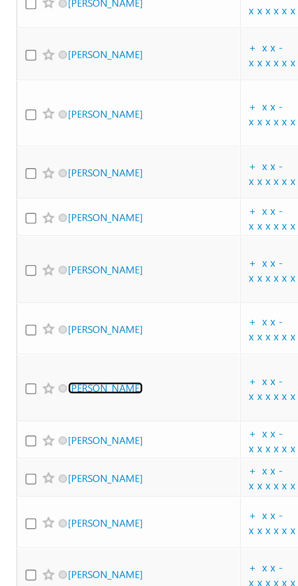
click at [39, 361] on link "[PERSON_NAME]" at bounding box center [39, 363] width 28 height 5
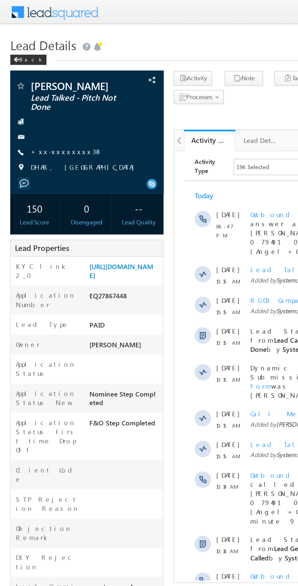
click at [36, 92] on link "+xx-xxxxxxxx38" at bounding box center [39, 90] width 43 height 5
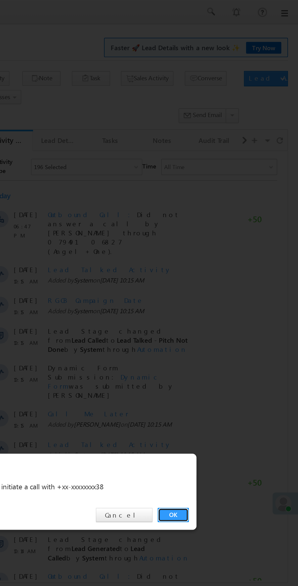
click at [223, 306] on link "OK" at bounding box center [224, 306] width 19 height 9
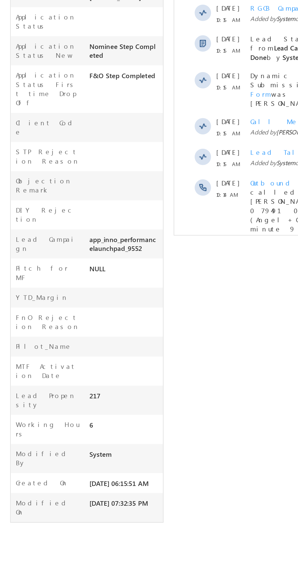
click at [219, 89] on span "Show More" at bounding box center [268, 95] width 170 height 12
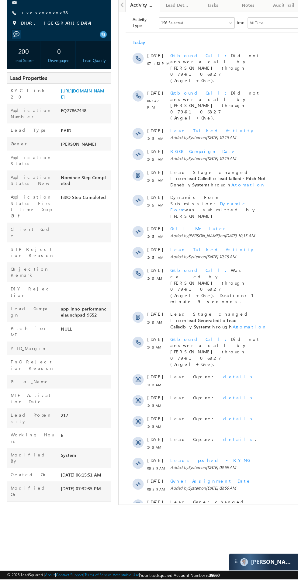
click at [225, 498] on span "Show More" at bounding box center [213, 504] width 170 height 12
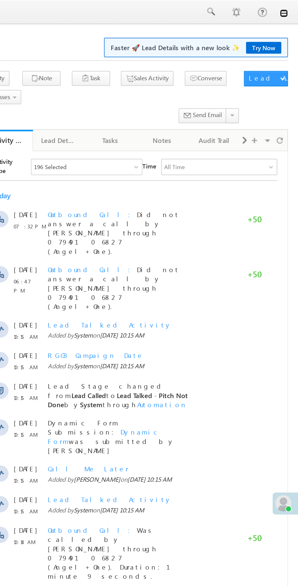
click at [290, 9] on link at bounding box center [289, 7] width 5 height 5
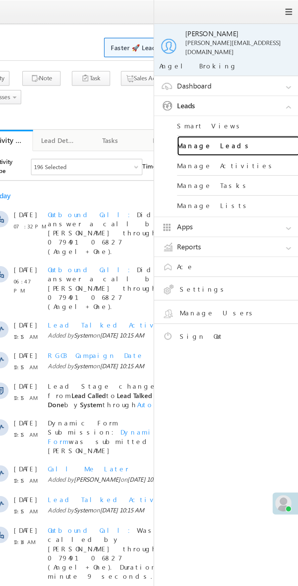
click at [250, 81] on link "Manage Leads" at bounding box center [262, 87] width 73 height 12
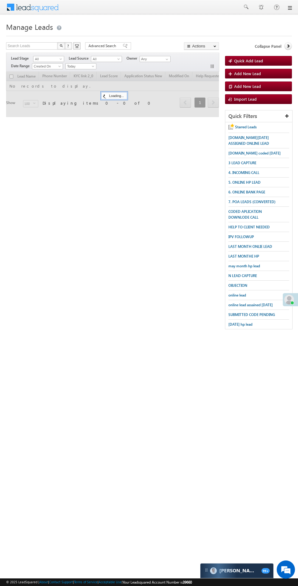
click at [290, 302] on span at bounding box center [290, 300] width 10 height 10
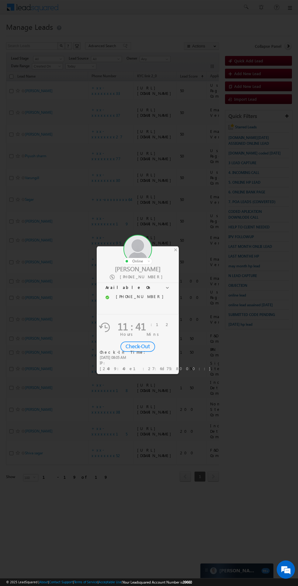
click at [140, 355] on div "Check-In Time:" at bounding box center [157, 352] width 114 height 5
click at [142, 343] on div "Check-Out" at bounding box center [137, 347] width 35 height 10
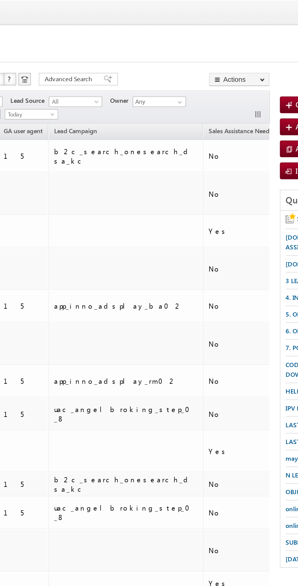
scroll to position [0, 309]
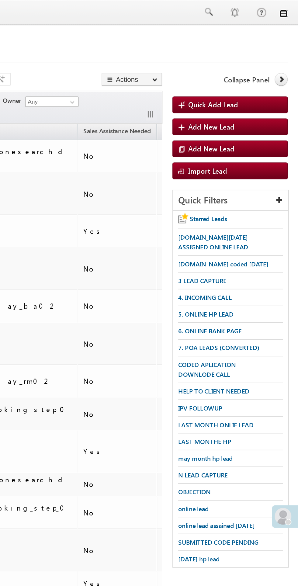
click at [291, 9] on link at bounding box center [289, 7] width 5 height 5
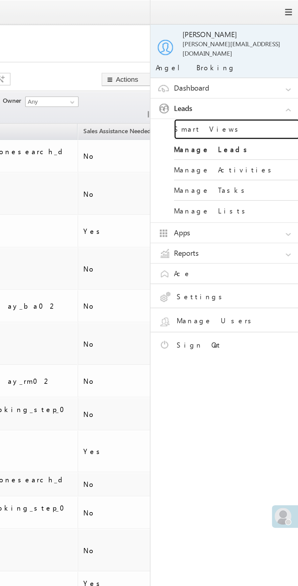
click at [244, 69] on link "Smart Views" at bounding box center [262, 75] width 73 height 12
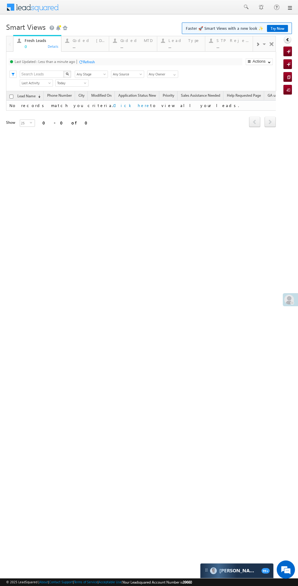
click at [86, 42] on div "Coded [DATE]" at bounding box center [89, 40] width 33 height 5
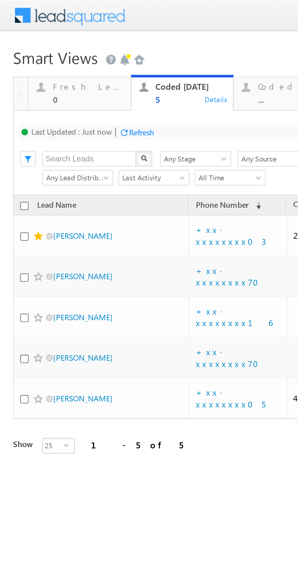
click at [68, 64] on div "Refresh" at bounding box center [66, 62] width 12 height 5
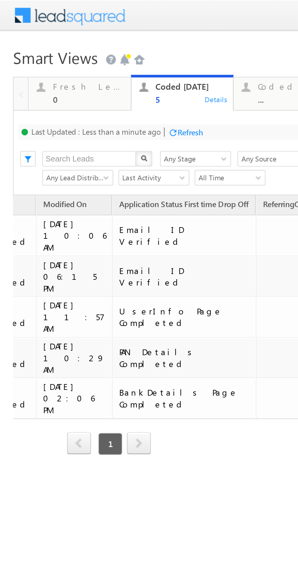
scroll to position [0, 213]
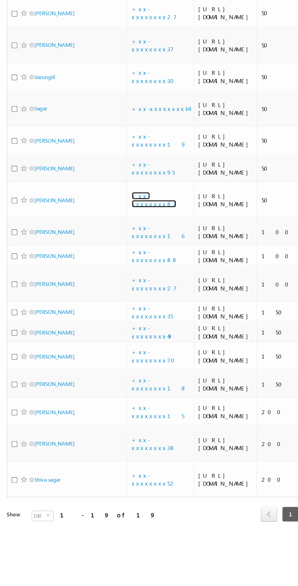
click at [105, 267] on link "+xx-xxxxxxxx87" at bounding box center [107, 262] width 30 height 11
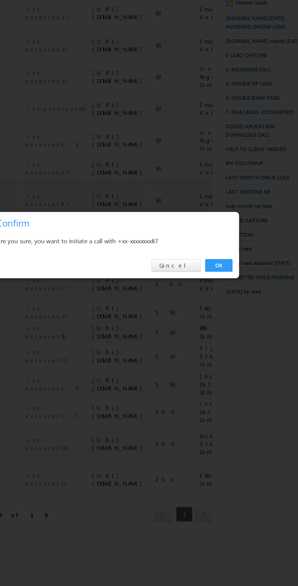
click at [224, 305] on link "OK" at bounding box center [224, 306] width 19 height 9
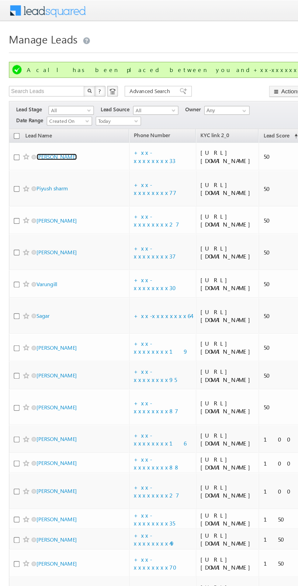
click at [32, 110] on link "Hitesh majhi" at bounding box center [39, 107] width 28 height 5
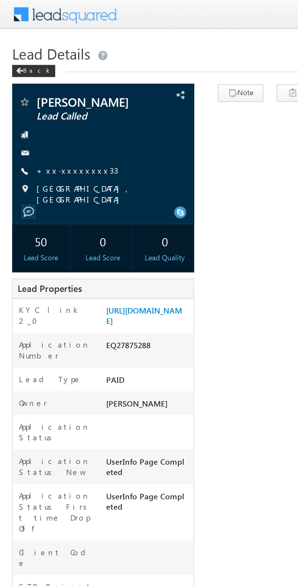
click at [37, 86] on link "+xx-xxxxxxxx33" at bounding box center [38, 85] width 41 height 5
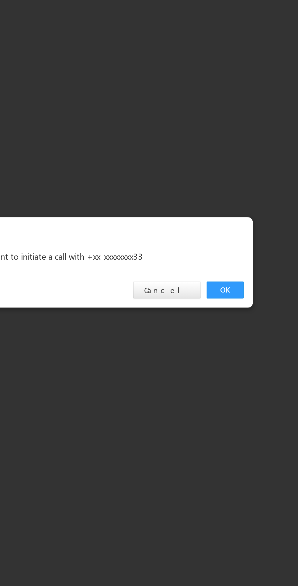
click at [227, 311] on link "OK" at bounding box center [224, 306] width 19 height 9
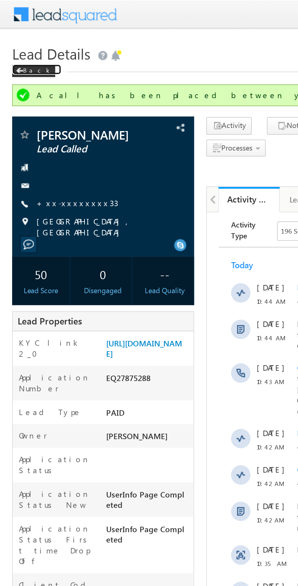
click at [0, 0] on span at bounding box center [0, 0] width 0 height 0
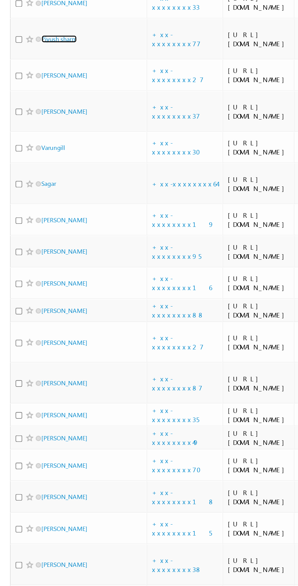
click at [40, 115] on link "Piyush sharm" at bounding box center [35, 112] width 21 height 5
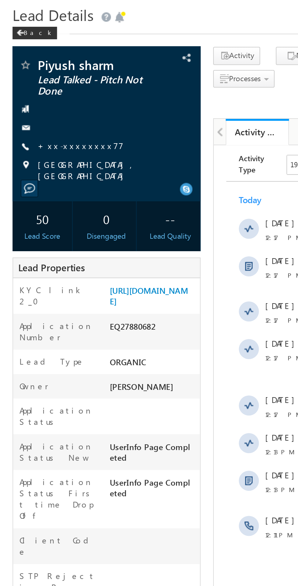
click at [40, 90] on link "+xx-xxxxxxxx77" at bounding box center [39, 90] width 42 height 5
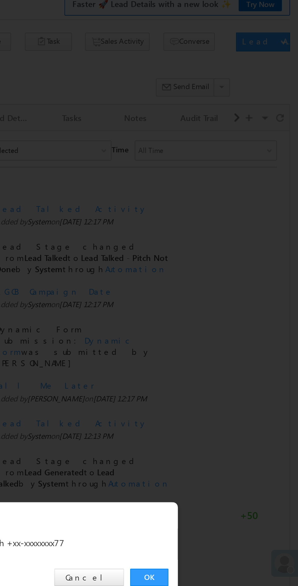
click at [224, 306] on link "OK" at bounding box center [224, 306] width 19 height 9
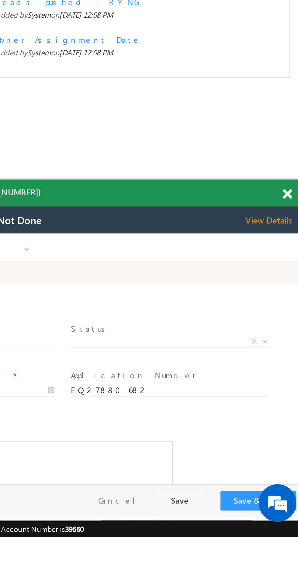
click at [289, 418] on span at bounding box center [290, 419] width 5 height 5
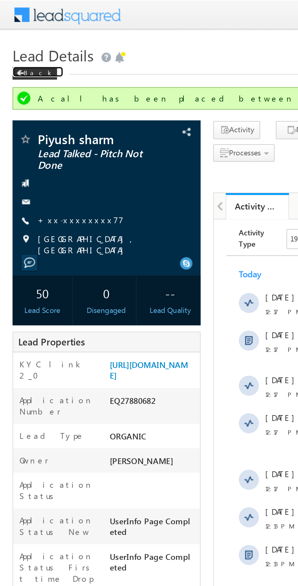
click at [10, 36] on span at bounding box center [10, 35] width 4 height 3
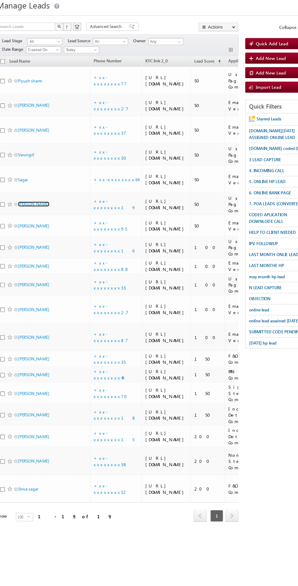
click at [36, 204] on link "[PERSON_NAME]" at bounding box center [39, 202] width 28 height 5
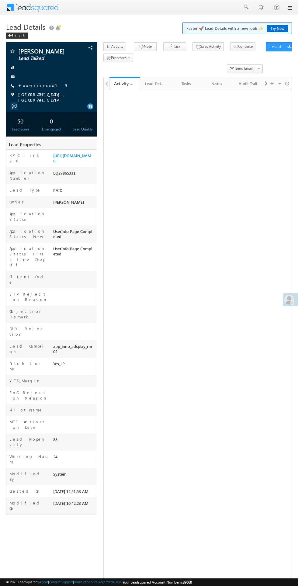
click at [47, 120] on div "0" at bounding box center [52, 120] width 26 height 11
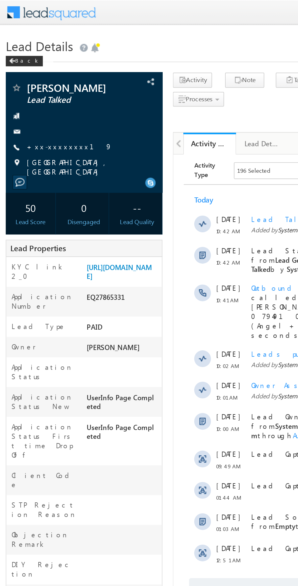
click at [28, 86] on link "+xx-xxxxxxxx19" at bounding box center [43, 85] width 50 height 5
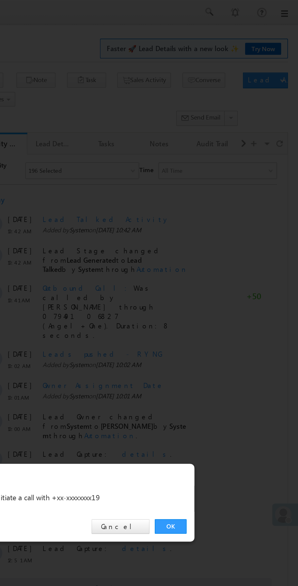
click at [225, 309] on link "OK" at bounding box center [224, 306] width 19 height 9
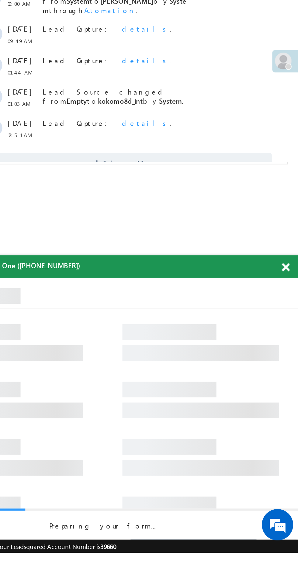
click at [291, 421] on span at bounding box center [290, 419] width 5 height 5
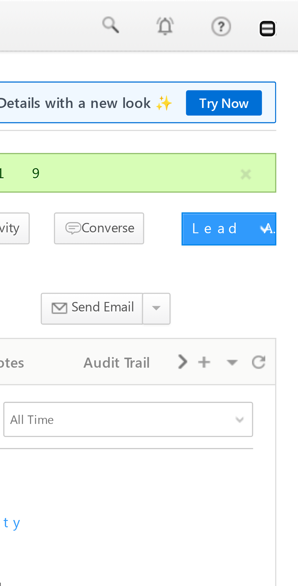
click at [291, 9] on link at bounding box center [289, 7] width 5 height 5
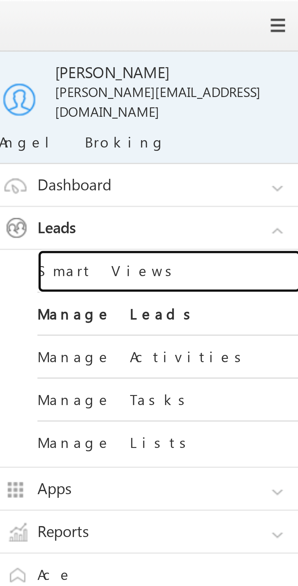
click at [243, 69] on link "Smart Views" at bounding box center [262, 75] width 73 height 12
